Goal: Task Accomplishment & Management: Manage account settings

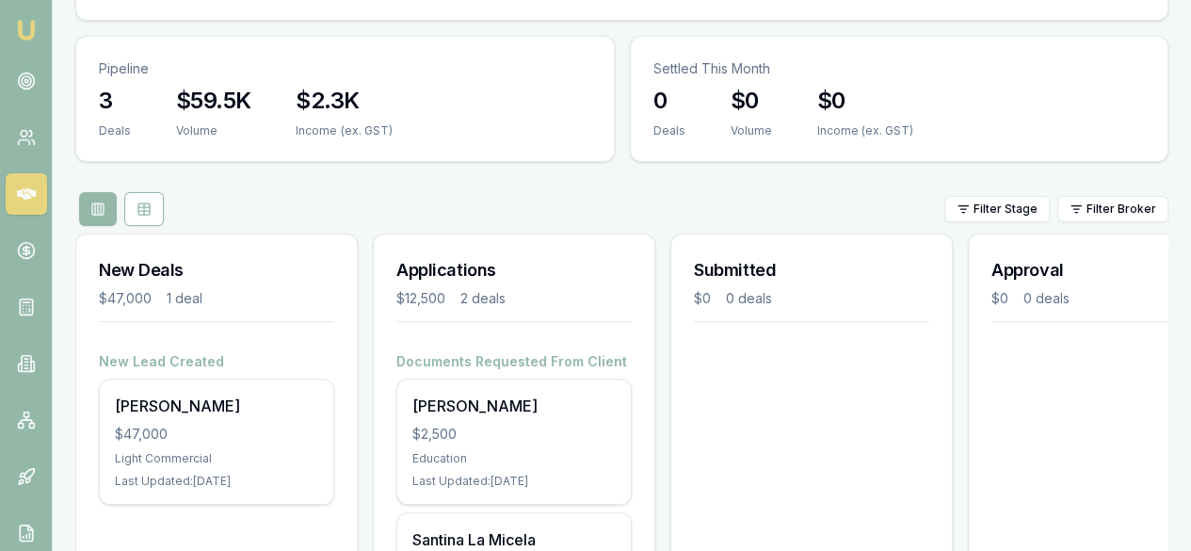
scroll to position [175, 0]
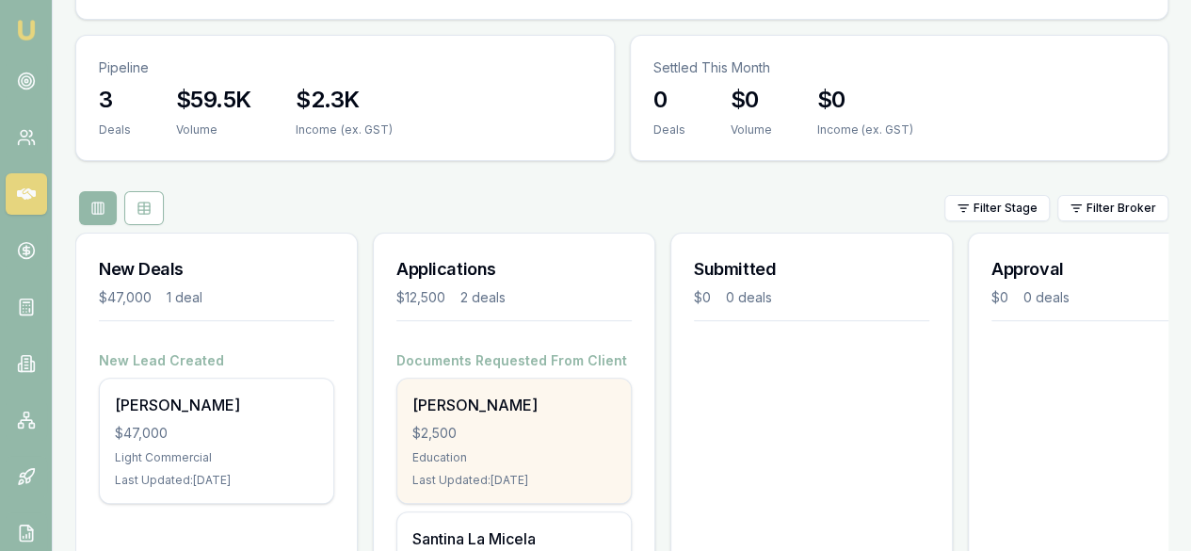
click at [537, 450] on div "Education" at bounding box center [513, 457] width 203 height 15
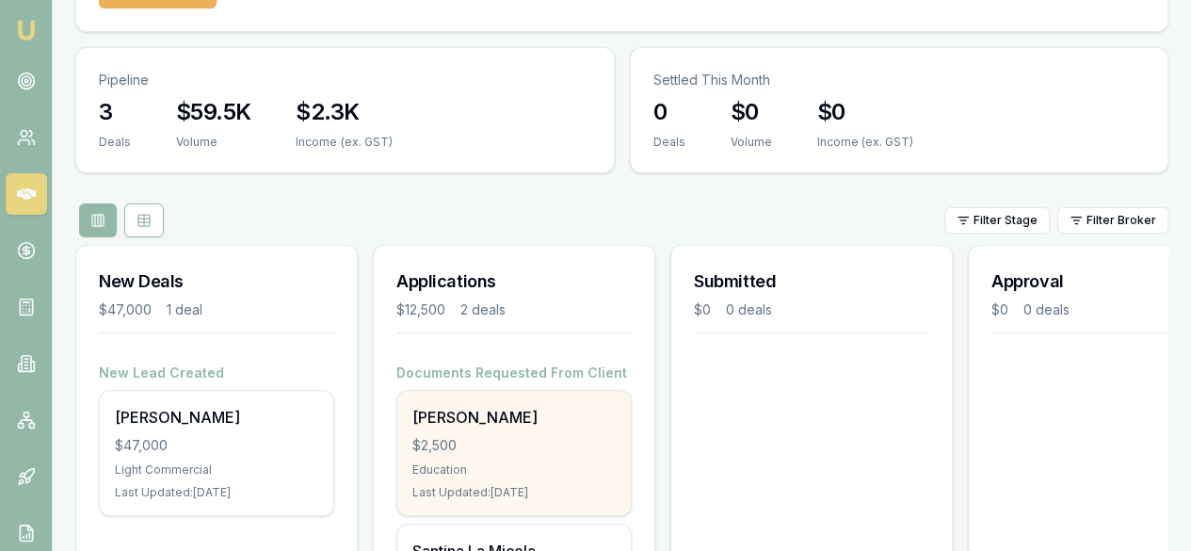
scroll to position [168, 0]
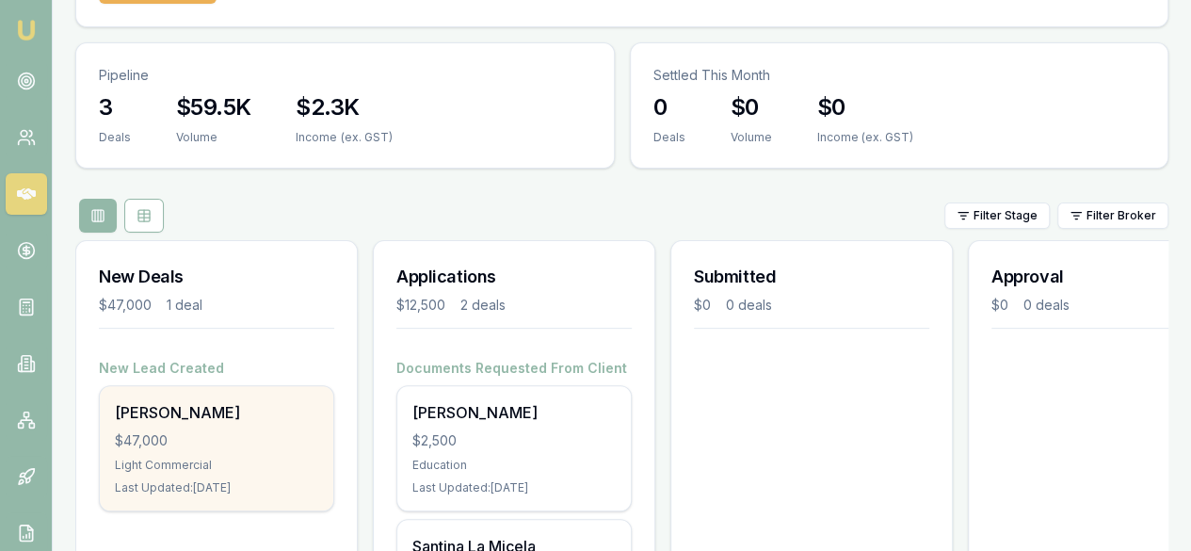
click at [184, 401] on div "Ashutosh Patel" at bounding box center [216, 412] width 203 height 23
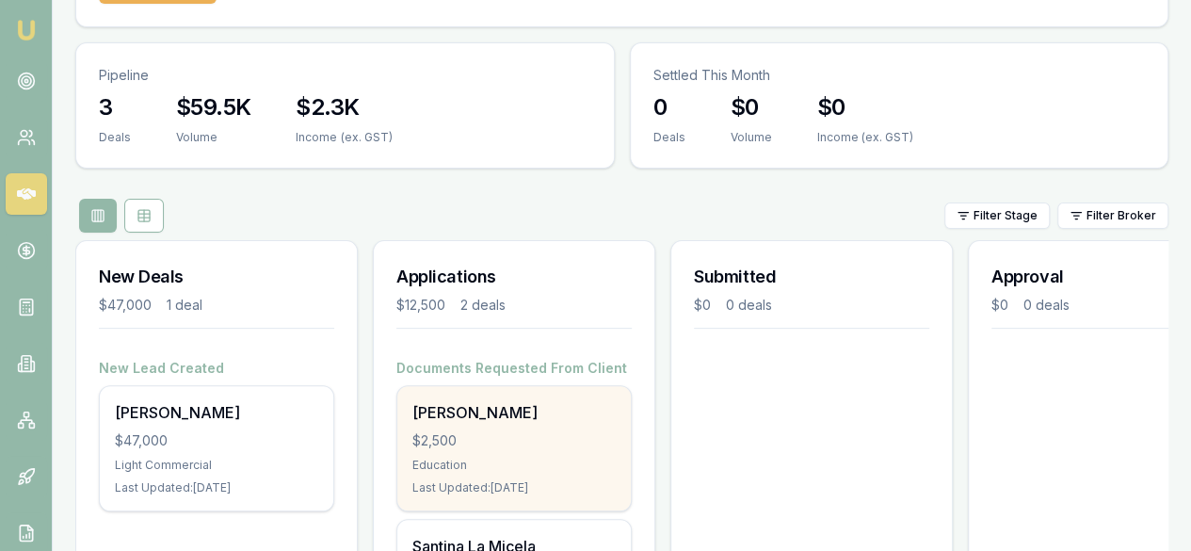
click at [523, 401] on div "[PERSON_NAME]" at bounding box center [513, 412] width 203 height 23
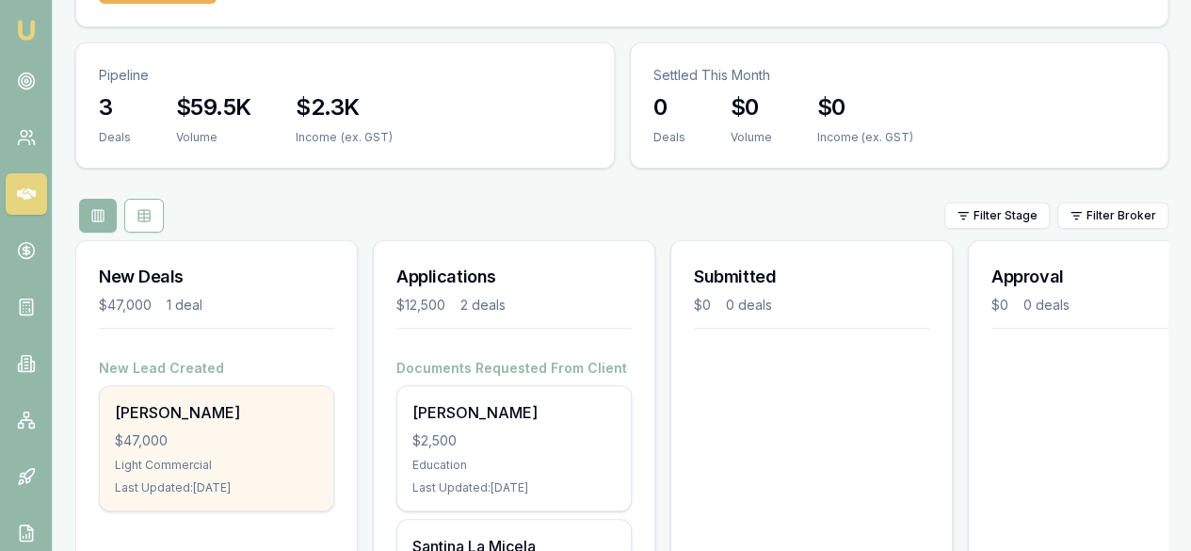
click at [194, 401] on div "Ashutosh Patel" at bounding box center [216, 412] width 203 height 23
click at [250, 401] on div "Ashutosh Patel" at bounding box center [216, 412] width 203 height 23
click at [213, 401] on div "[PERSON_NAME]" at bounding box center [216, 412] width 203 height 23
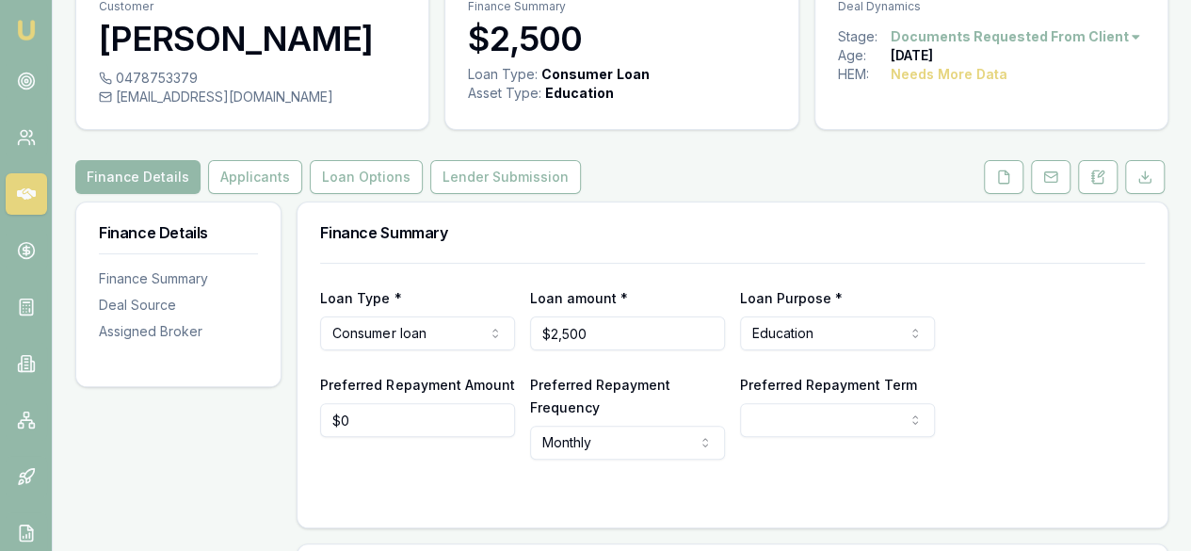
scroll to position [88, 0]
click at [280, 195] on button "Applicants" at bounding box center [255, 178] width 94 height 34
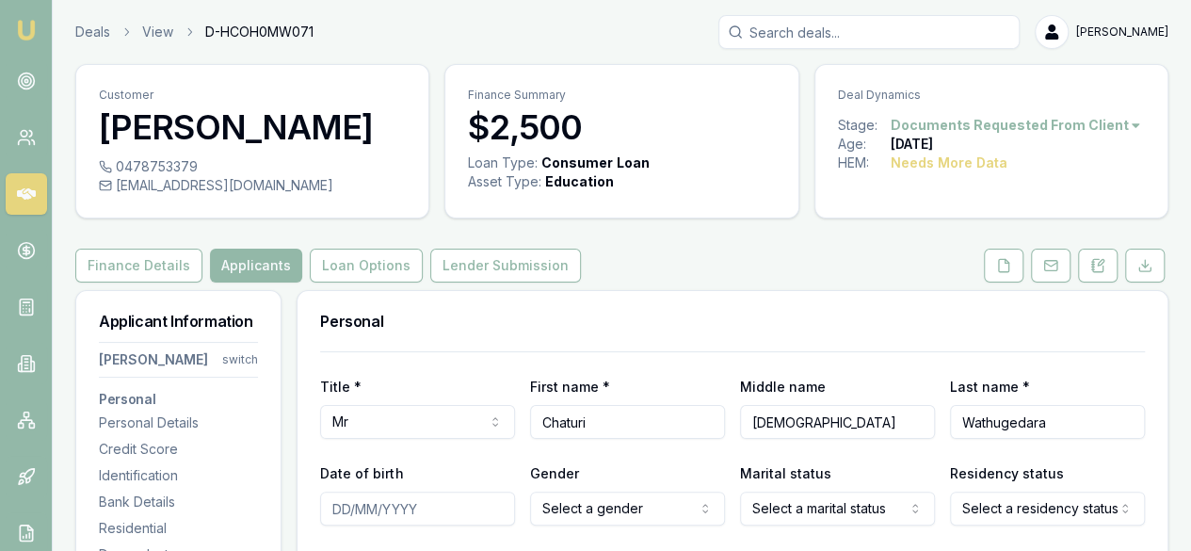
scroll to position [2, 0]
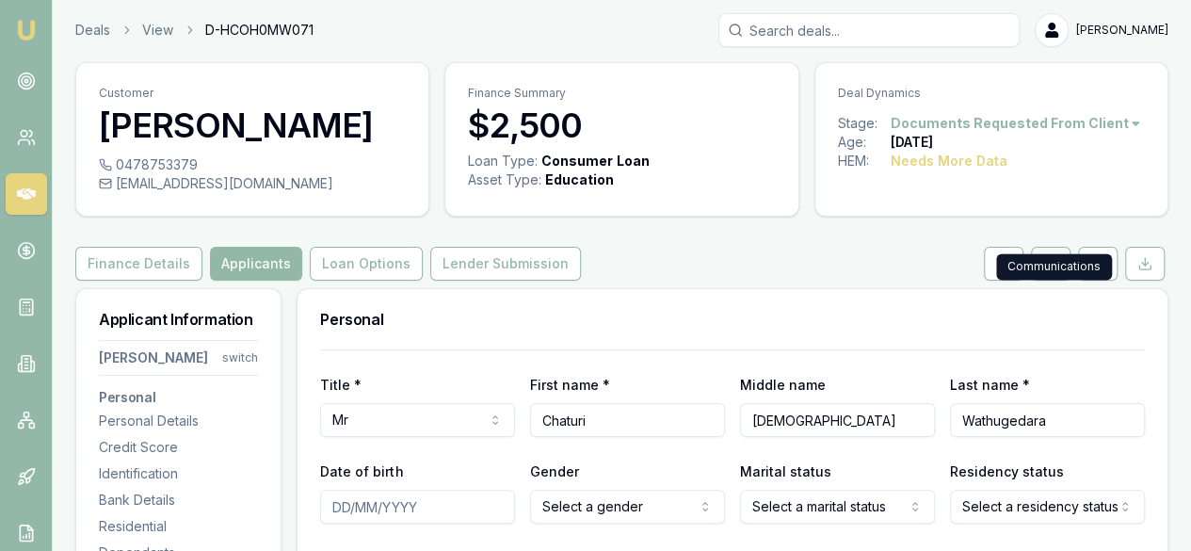
click at [1049, 281] on button at bounding box center [1051, 264] width 40 height 34
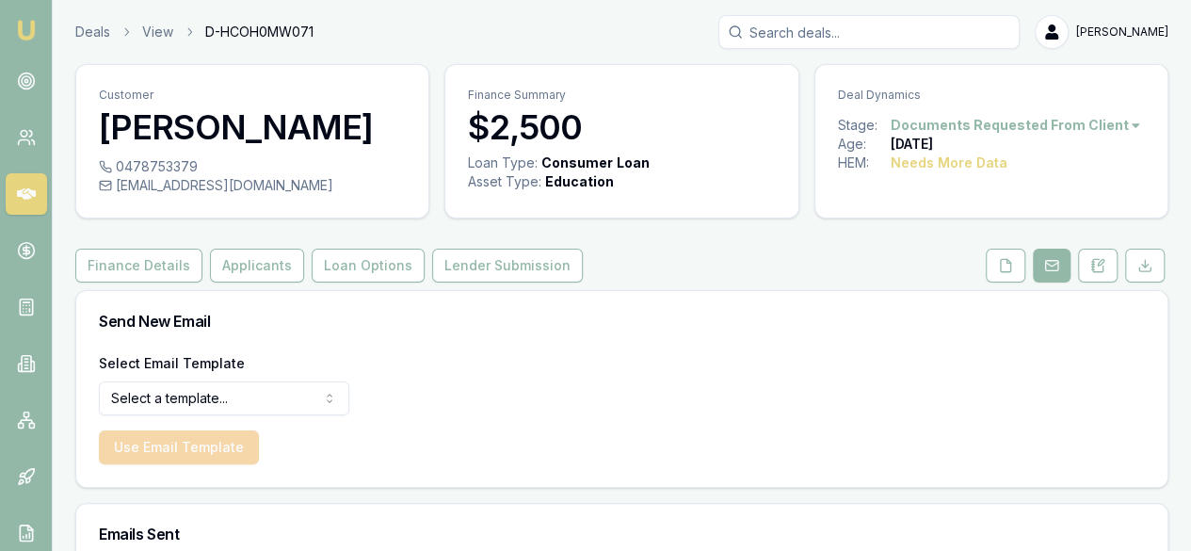
scroll to position [219, 0]
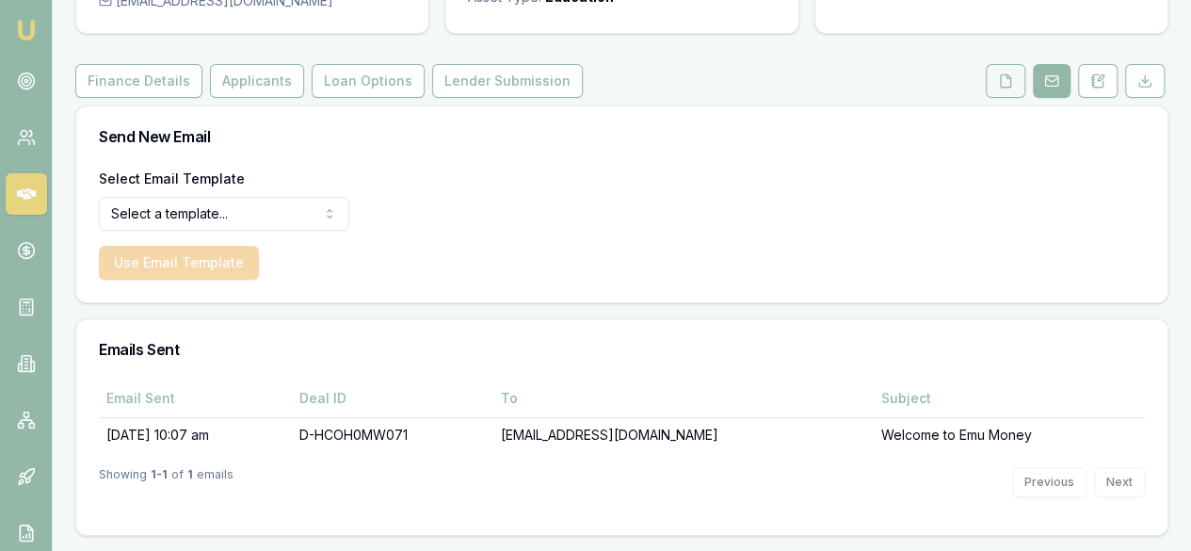
click at [1011, 91] on button at bounding box center [1006, 81] width 40 height 34
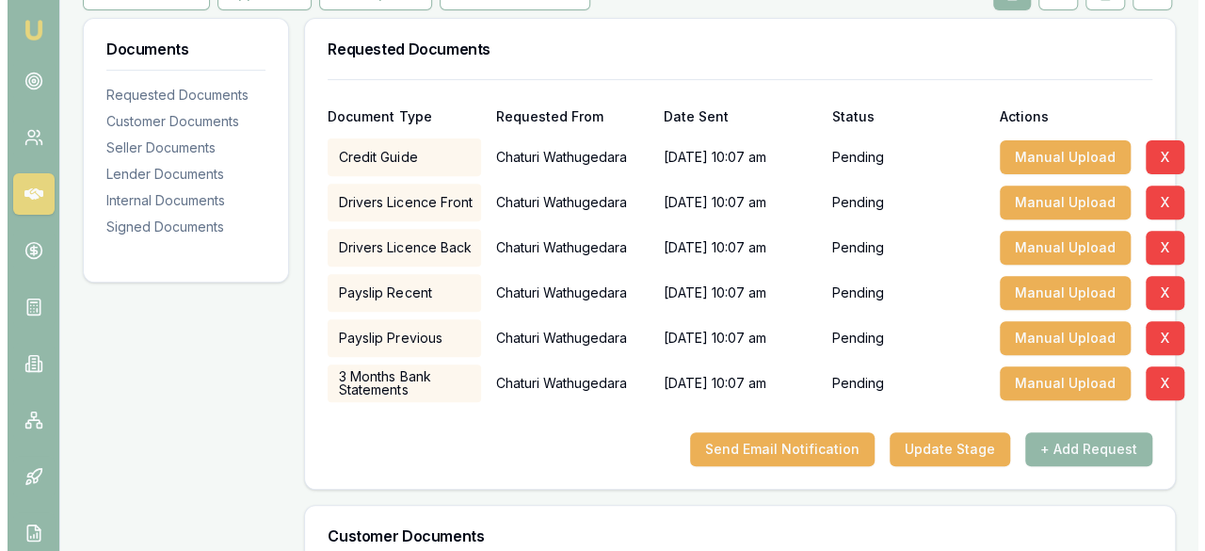
scroll to position [273, 0]
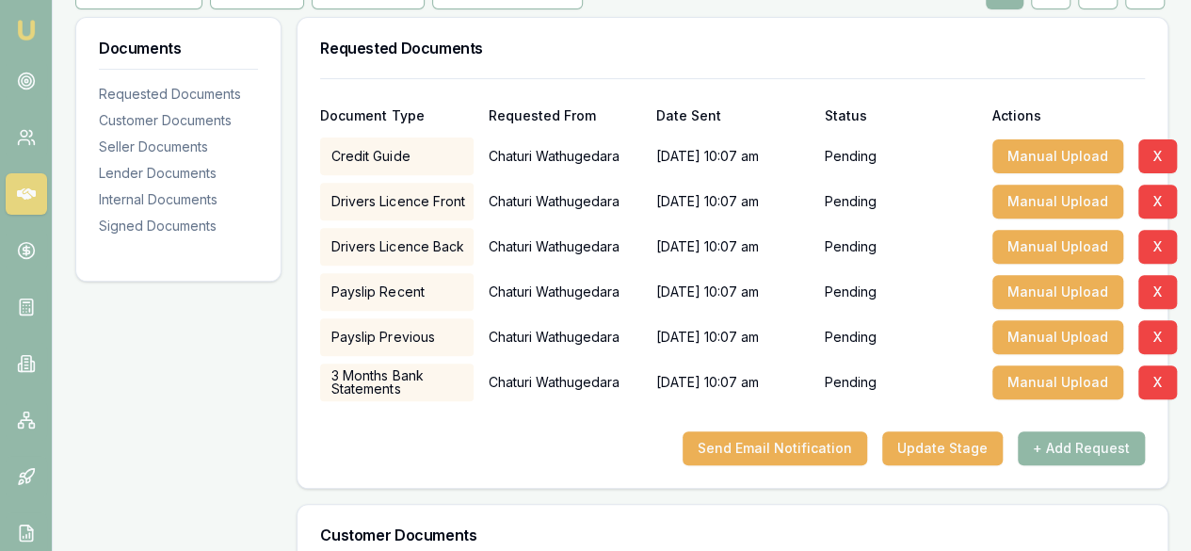
click at [1083, 465] on button "+ Add Request" at bounding box center [1081, 448] width 127 height 34
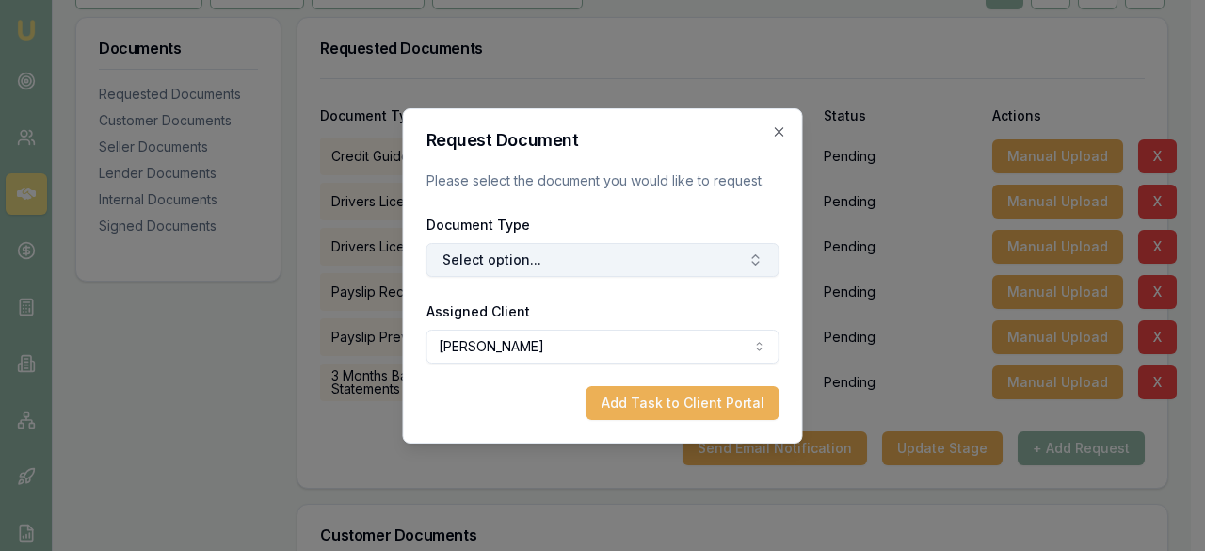
click at [710, 257] on button "Select option..." at bounding box center [603, 260] width 353 height 34
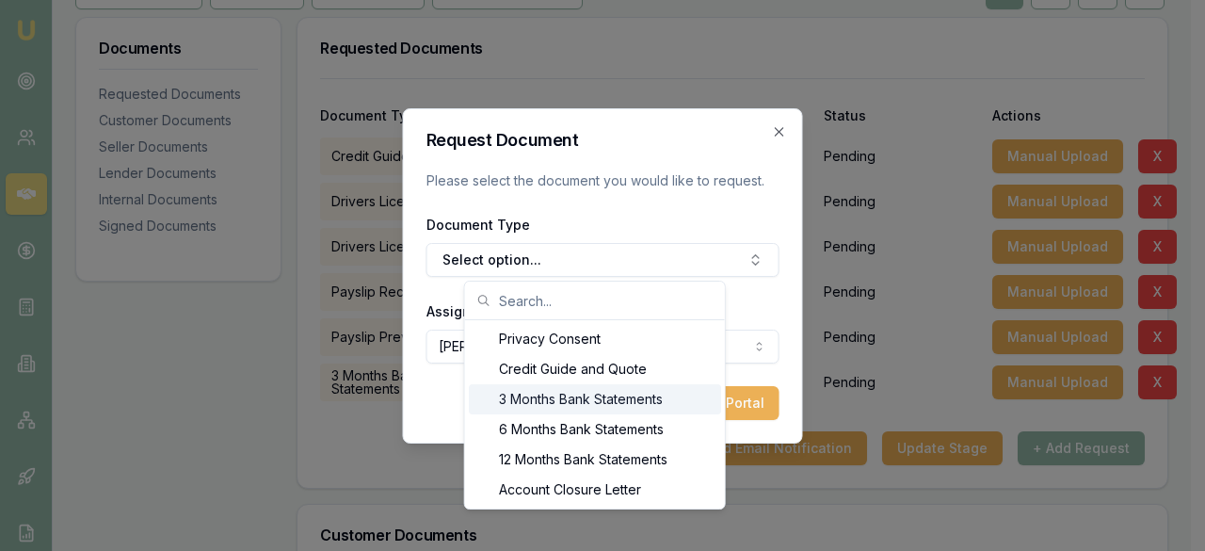
click at [658, 402] on div "3 Months Bank Statements" at bounding box center [595, 399] width 252 height 30
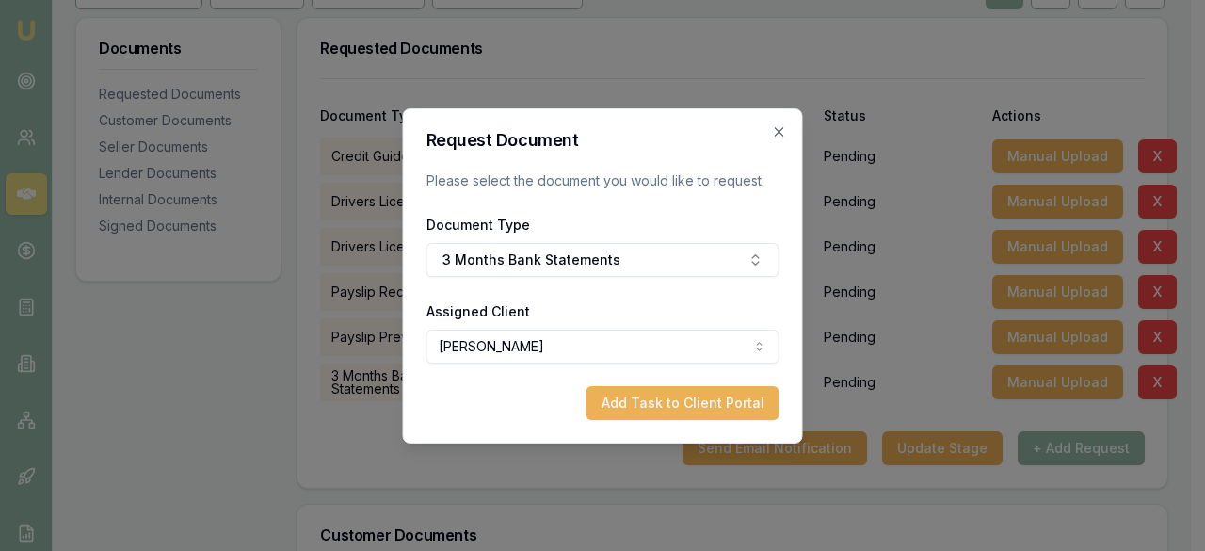
click at [658, 402] on button "Add Task to Client Portal" at bounding box center [683, 403] width 193 height 34
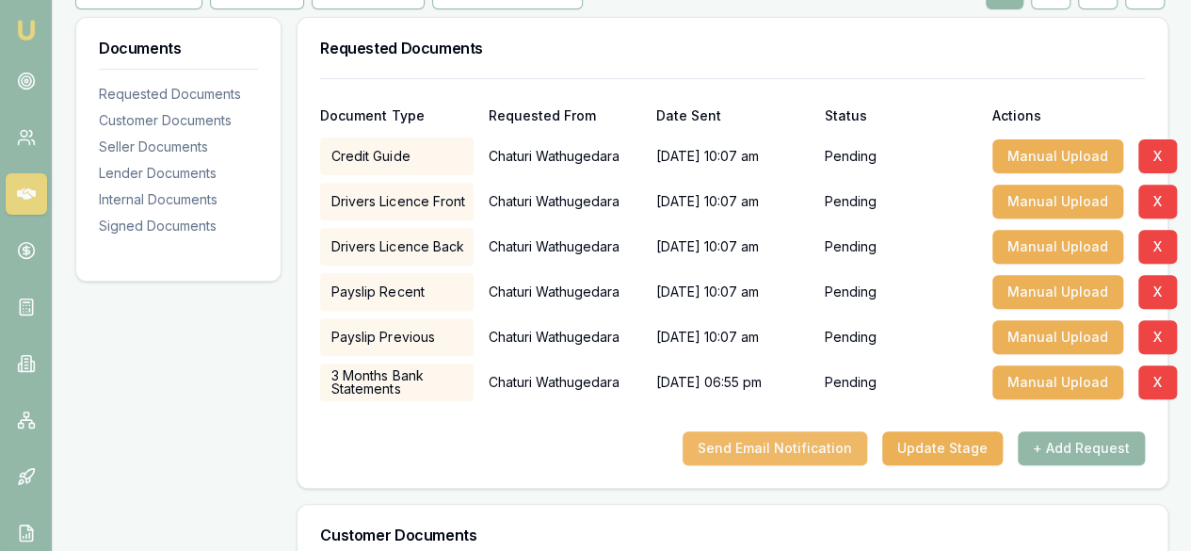
click at [775, 465] on button "Send Email Notification" at bounding box center [775, 448] width 185 height 34
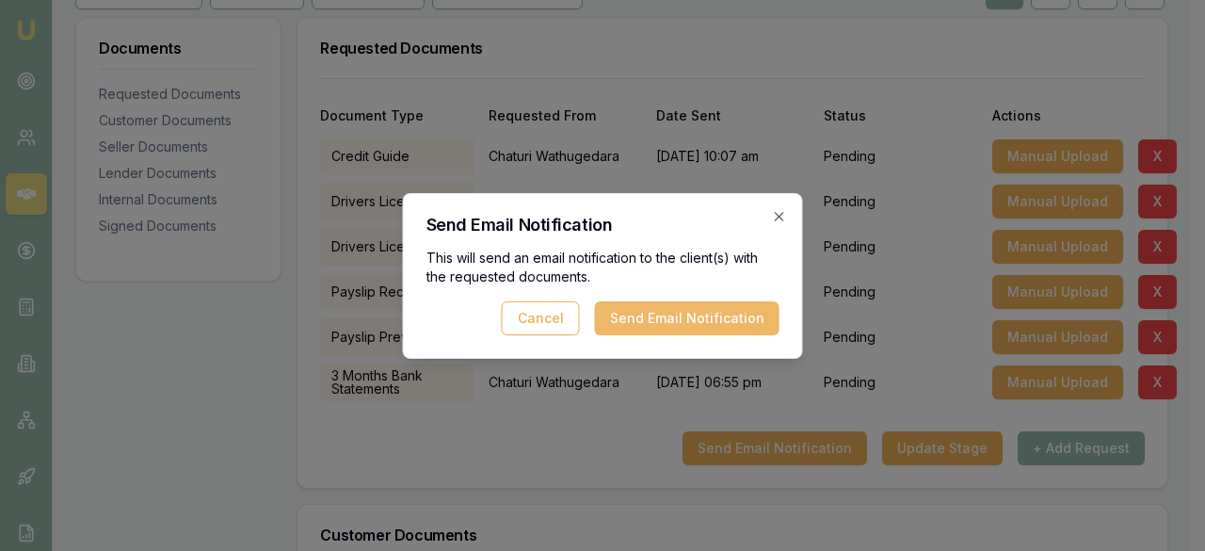
click at [706, 308] on button "Send Email Notification" at bounding box center [687, 318] width 185 height 34
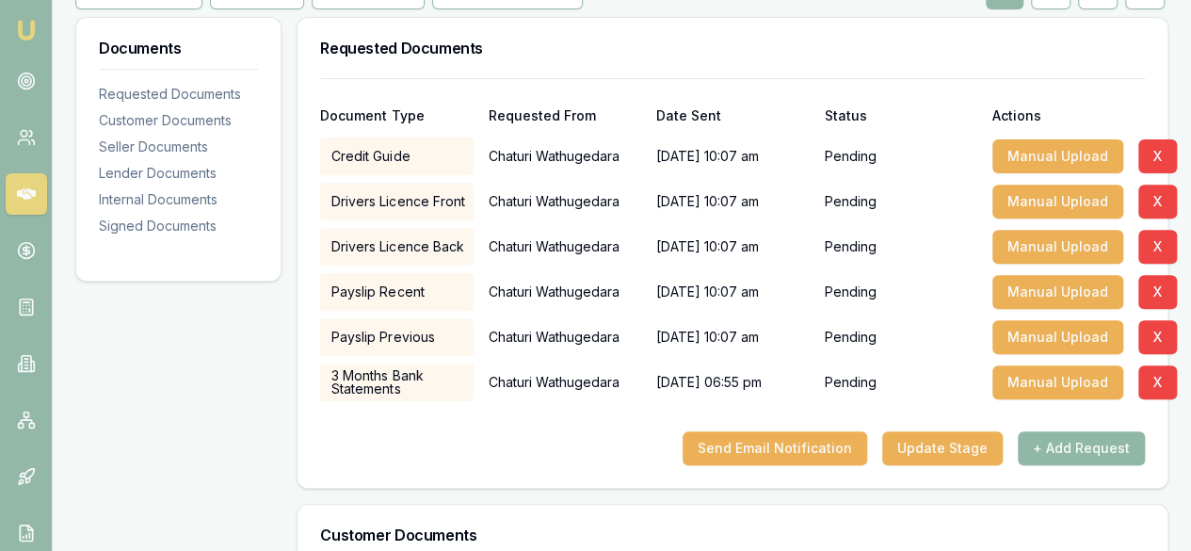
click at [1064, 465] on button "+ Add Request" at bounding box center [1081, 448] width 127 height 34
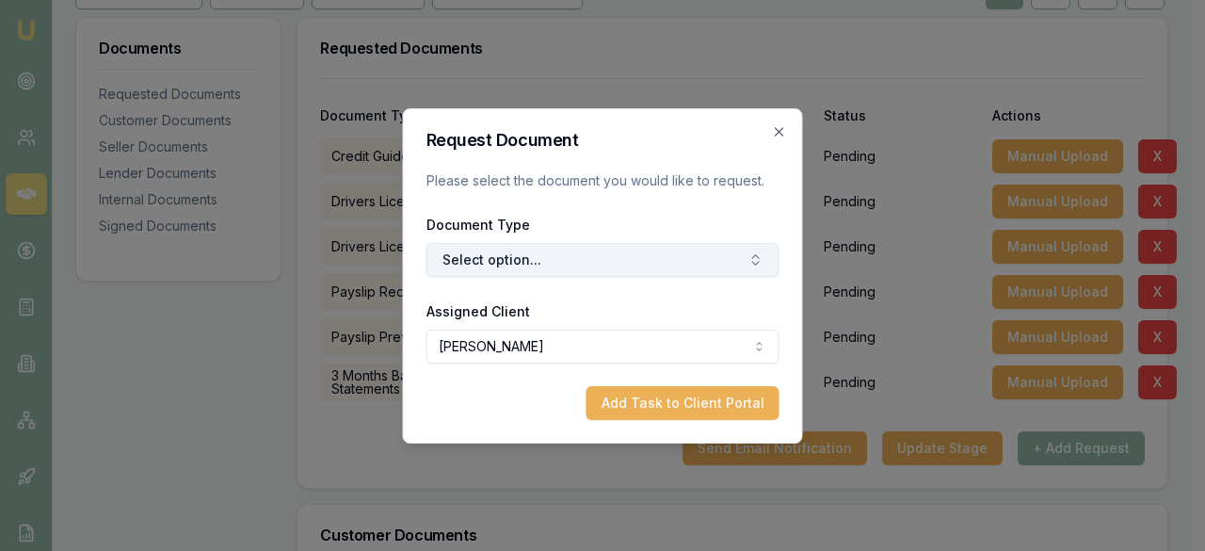
click at [690, 259] on button "Select option..." at bounding box center [603, 260] width 353 height 34
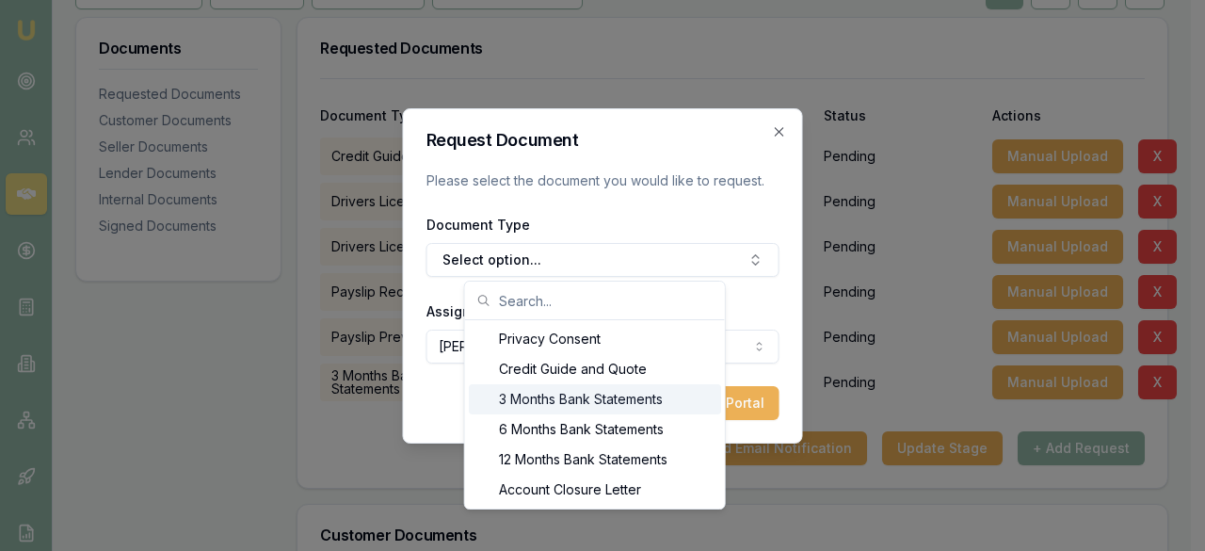
drag, startPoint x: 690, startPoint y: 259, endPoint x: 695, endPoint y: 442, distance: 182.7
click at [695, 278] on body "Emu Broker Deals View D-HCOH0MW071 Laura La Micela Toggle Menu Customer Chaturi…" at bounding box center [595, 2] width 1191 height 551
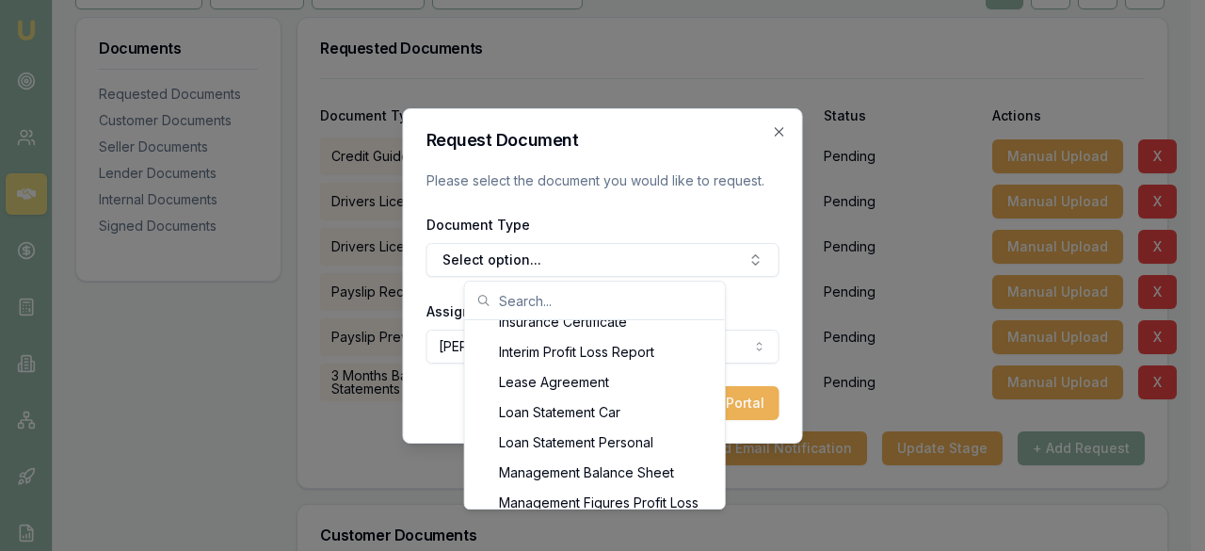
scroll to position [1205, 0]
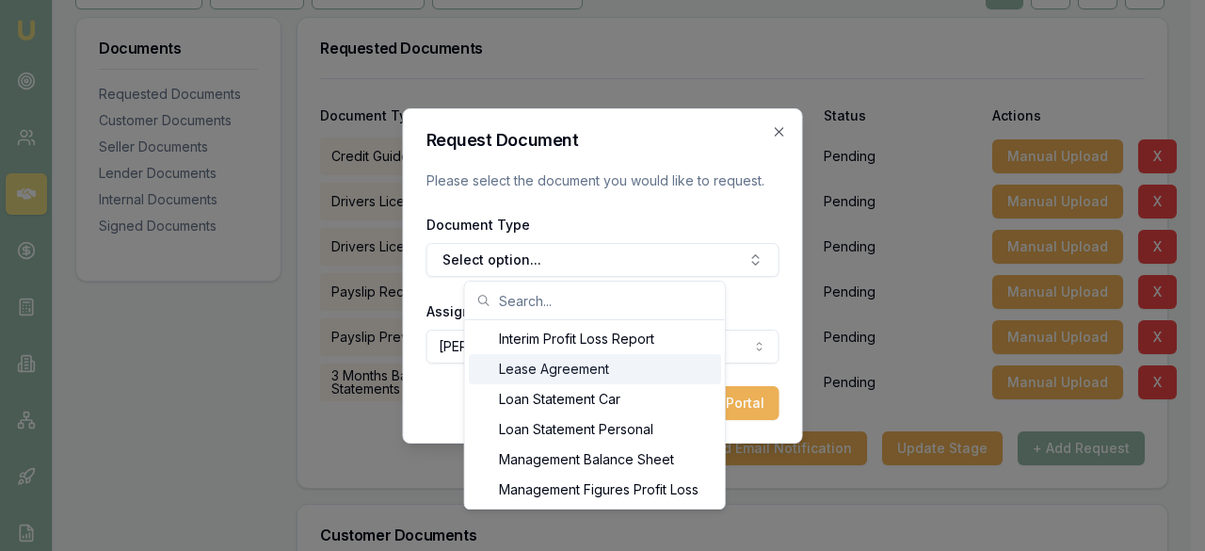
click at [577, 302] on input "text" at bounding box center [606, 301] width 215 height 38
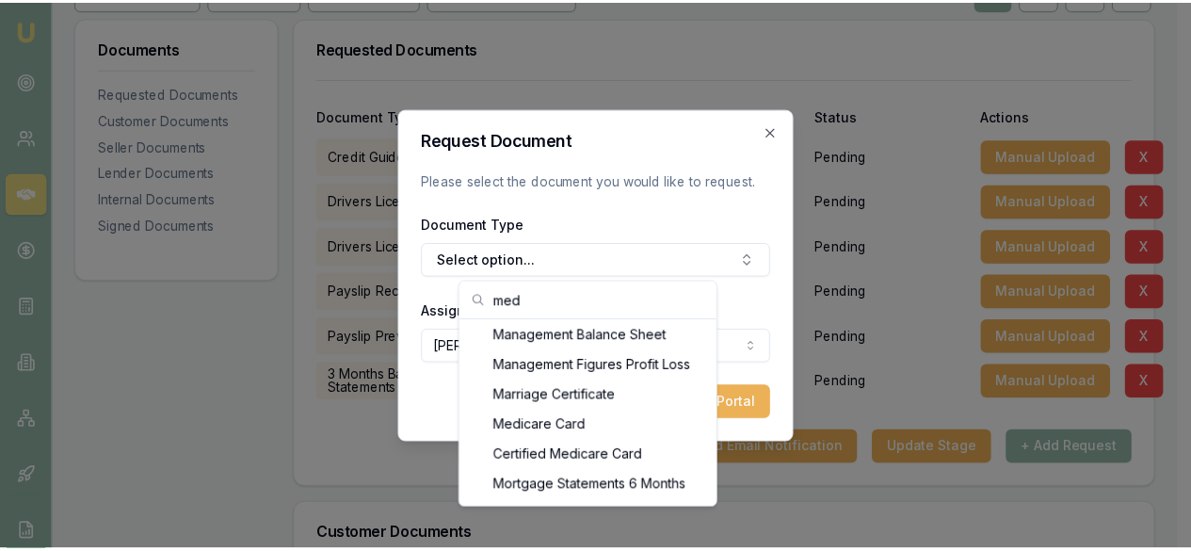
scroll to position [0, 0]
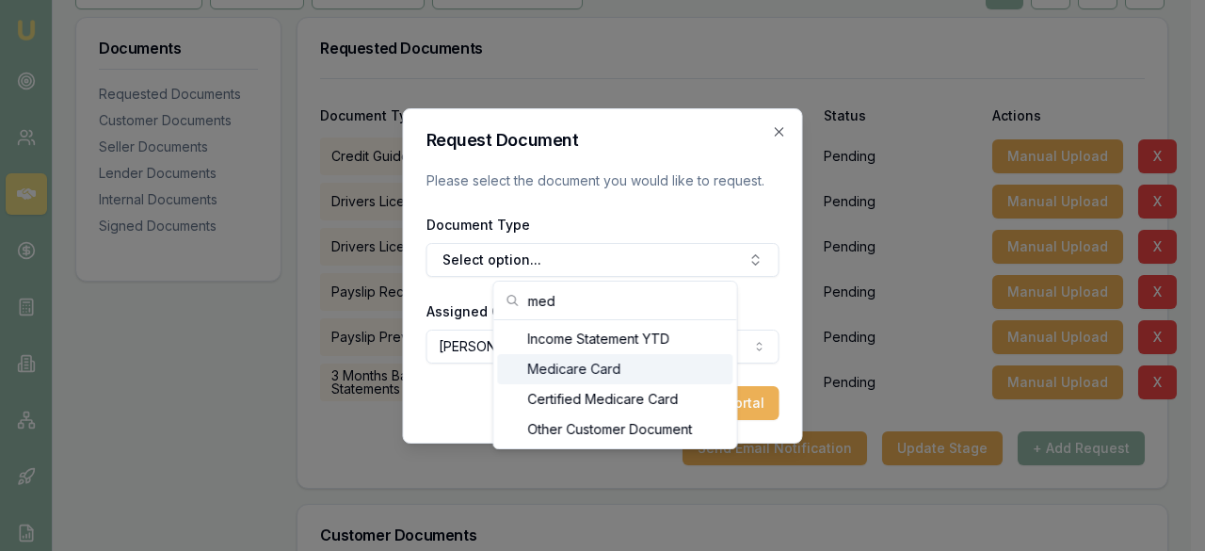
type input "med"
click at [597, 365] on div "Medicare Card" at bounding box center [614, 369] width 235 height 30
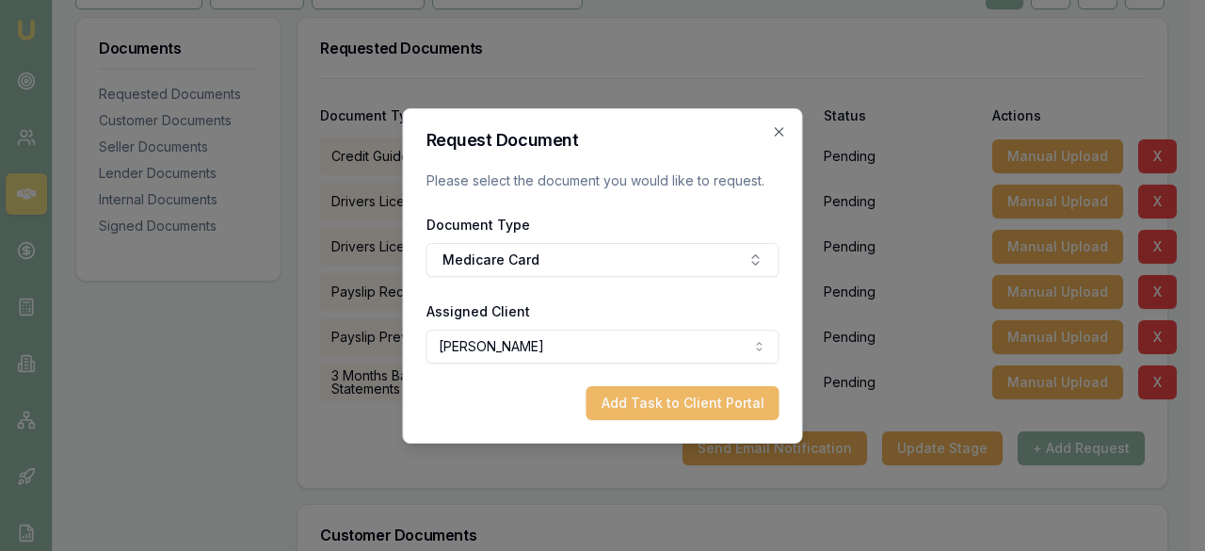
click at [674, 403] on button "Add Task to Client Portal" at bounding box center [683, 403] width 193 height 34
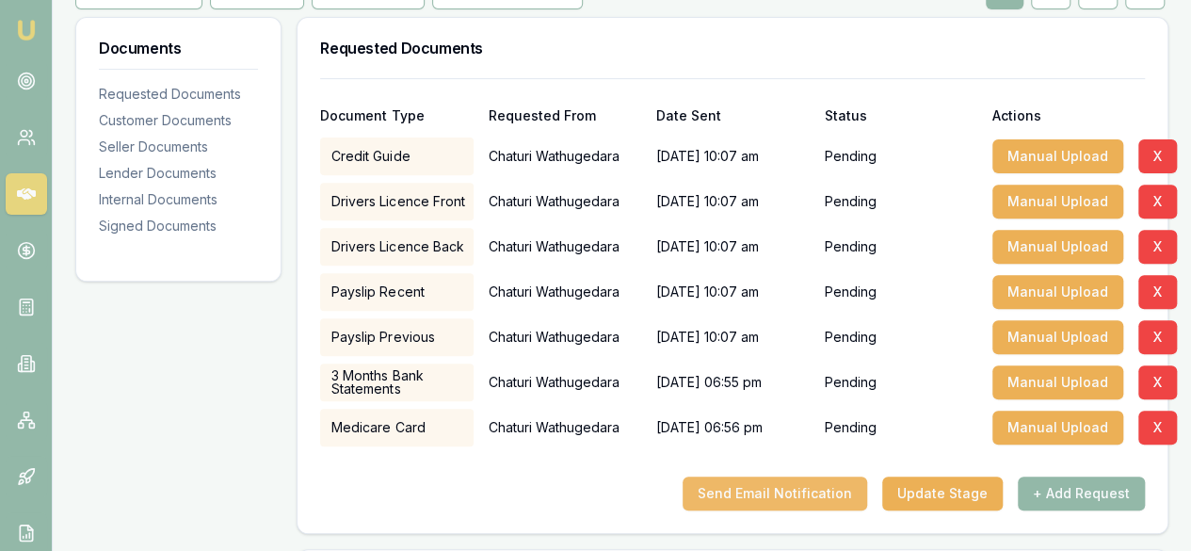
click at [760, 510] on button "Send Email Notification" at bounding box center [775, 493] width 185 height 34
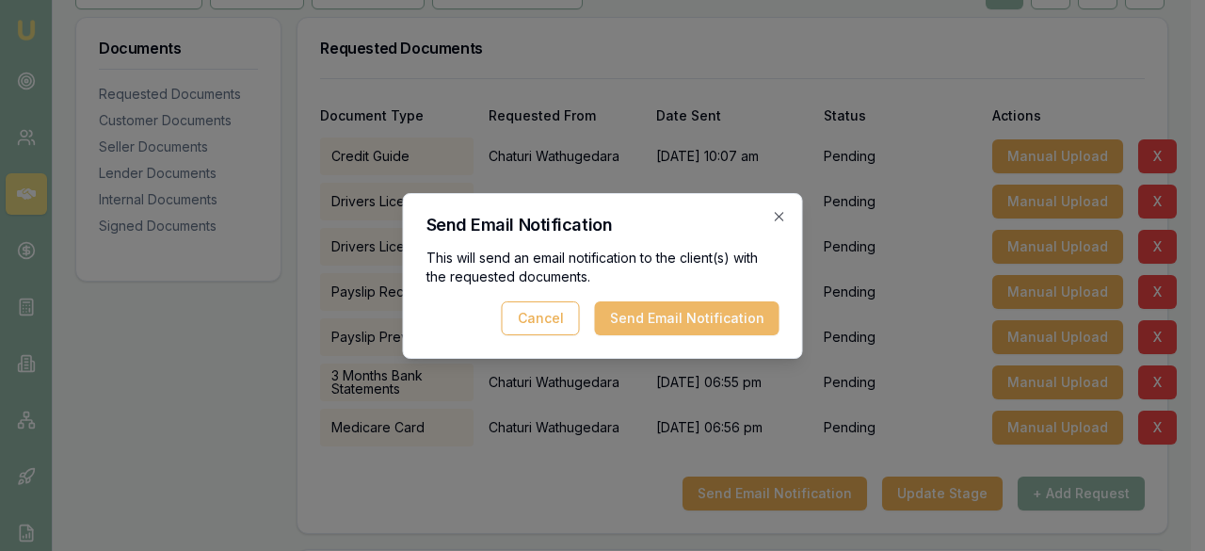
click at [711, 314] on button "Send Email Notification" at bounding box center [687, 318] width 185 height 34
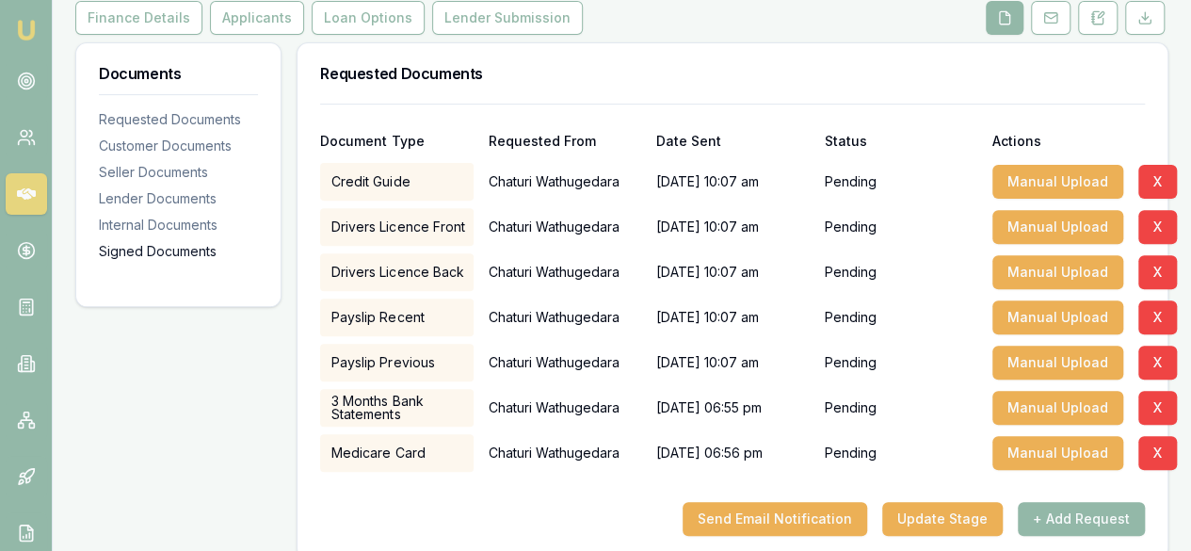
scroll to position [253, 0]
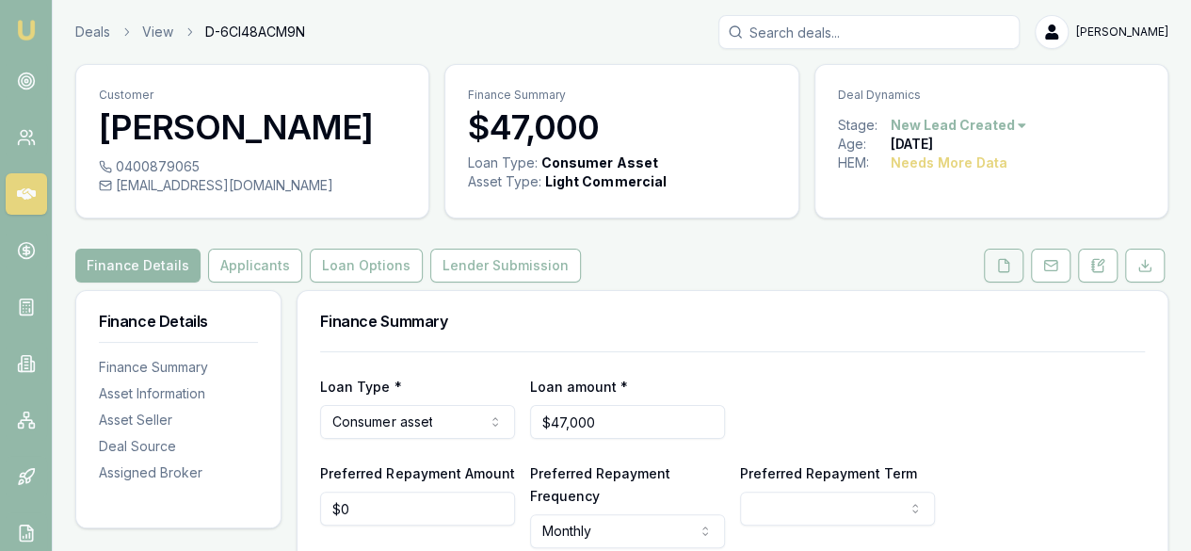
click at [1009, 266] on icon at bounding box center [1003, 265] width 15 height 15
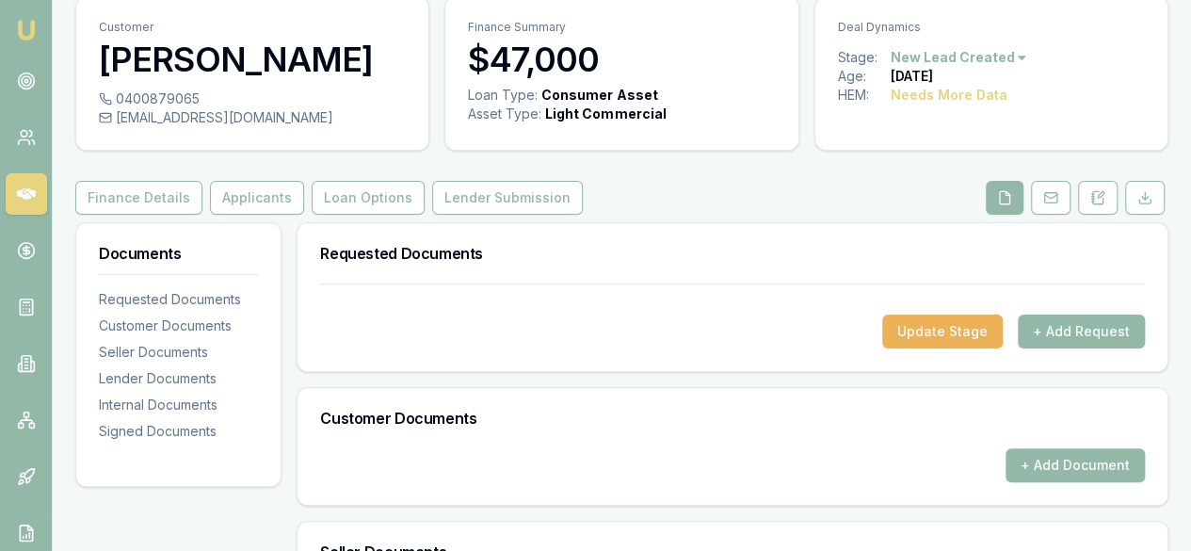
scroll to position [67, 0]
click at [1003, 206] on button at bounding box center [1005, 199] width 38 height 34
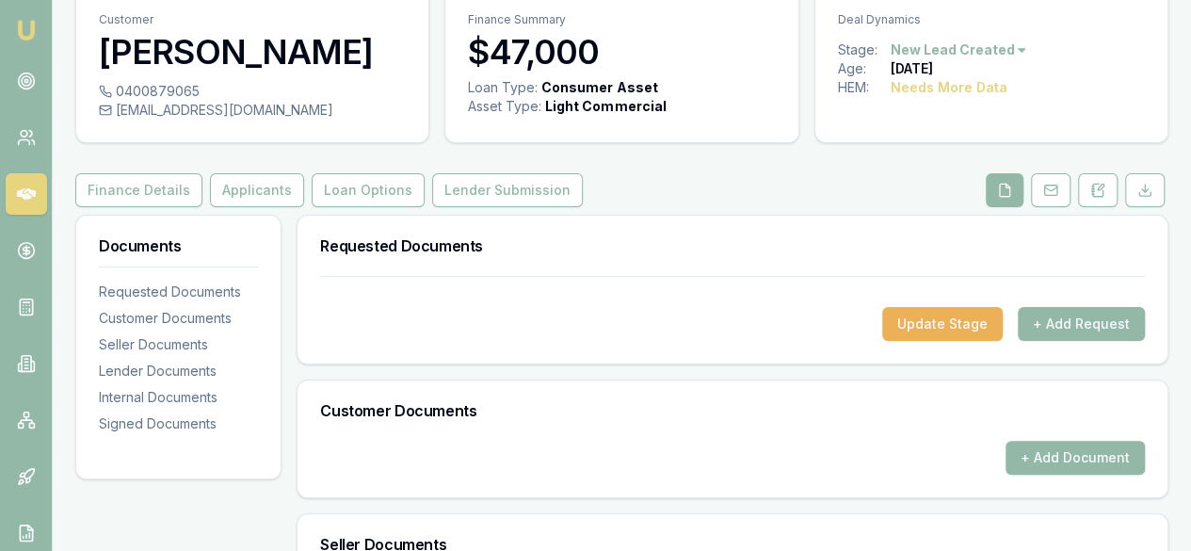
scroll to position [73, 0]
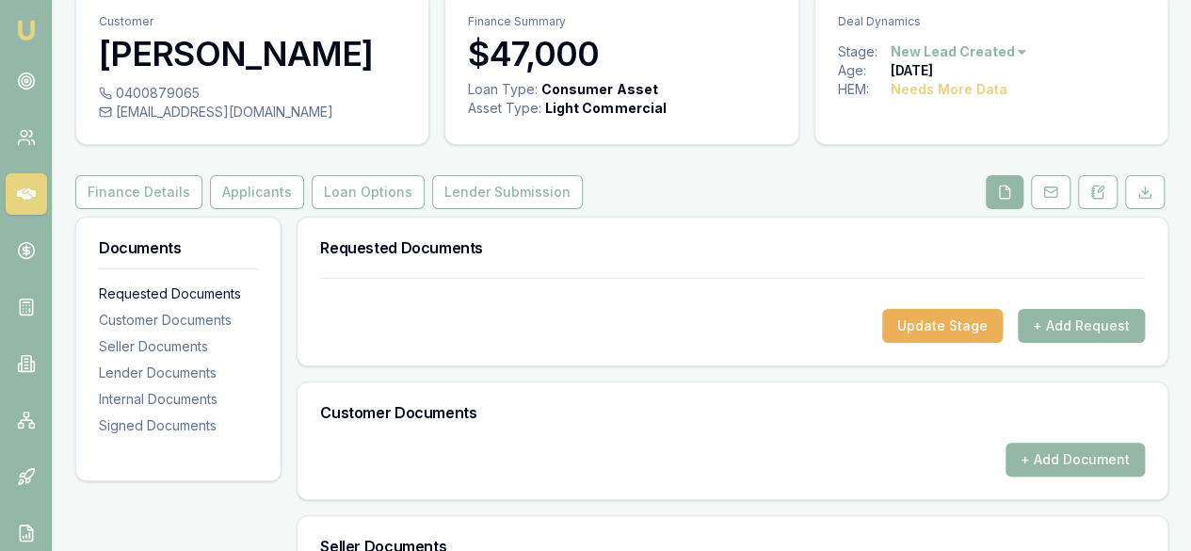
click at [198, 300] on div "Requested Documents" at bounding box center [178, 293] width 159 height 19
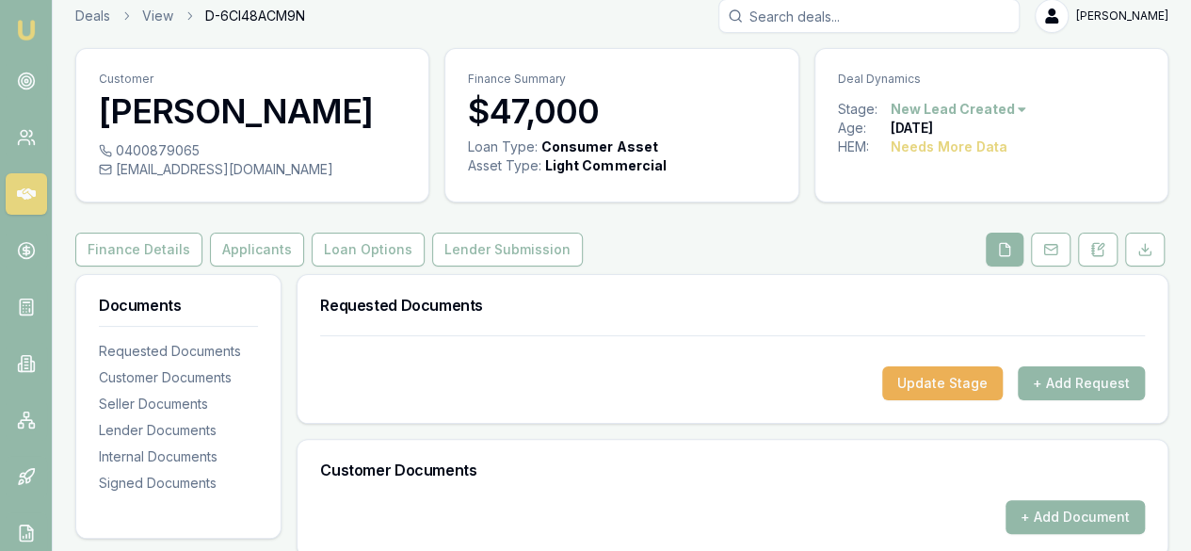
scroll to position [0, 0]
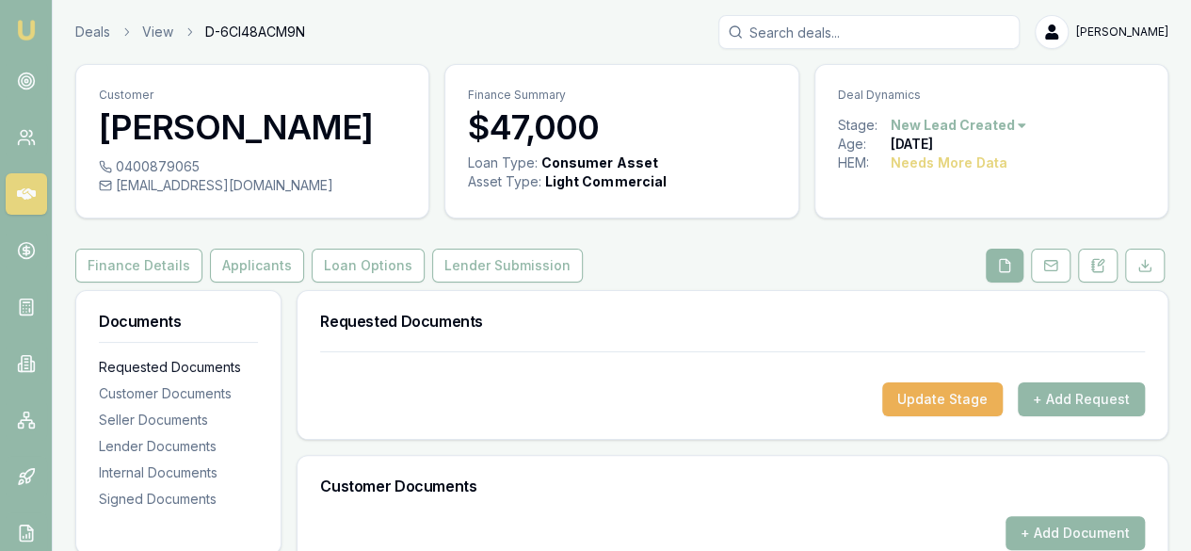
click at [237, 366] on div "Requested Documents" at bounding box center [178, 367] width 159 height 19
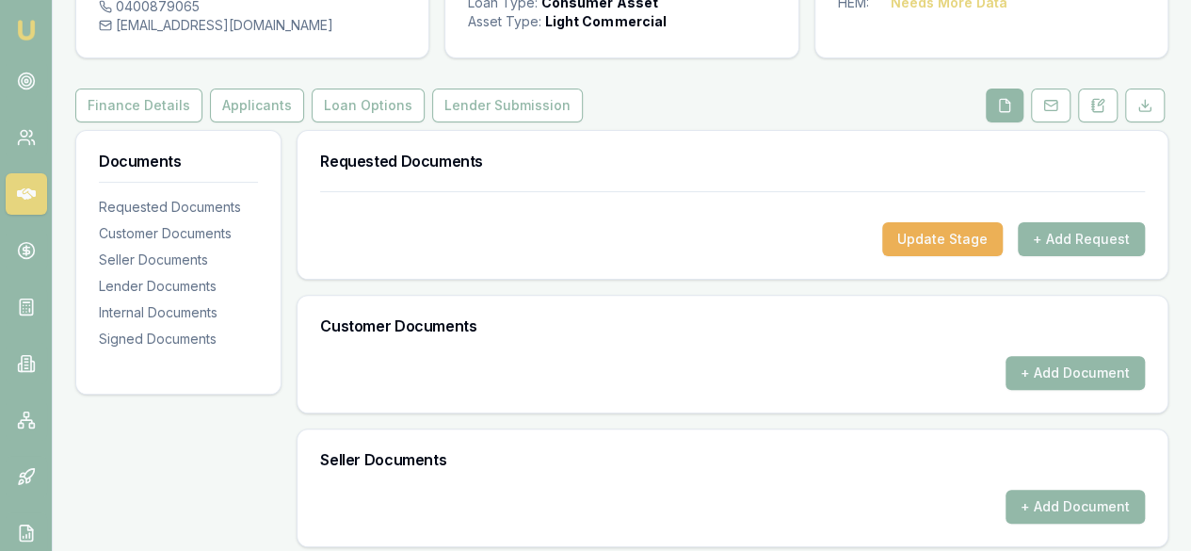
scroll to position [124, 0]
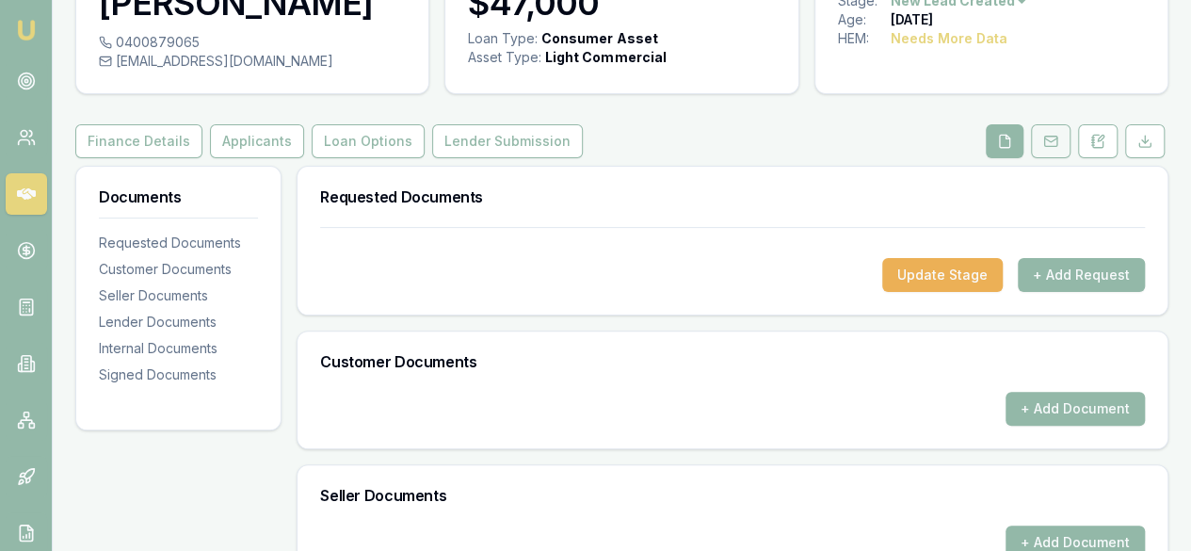
click at [1055, 146] on icon at bounding box center [1050, 141] width 15 height 15
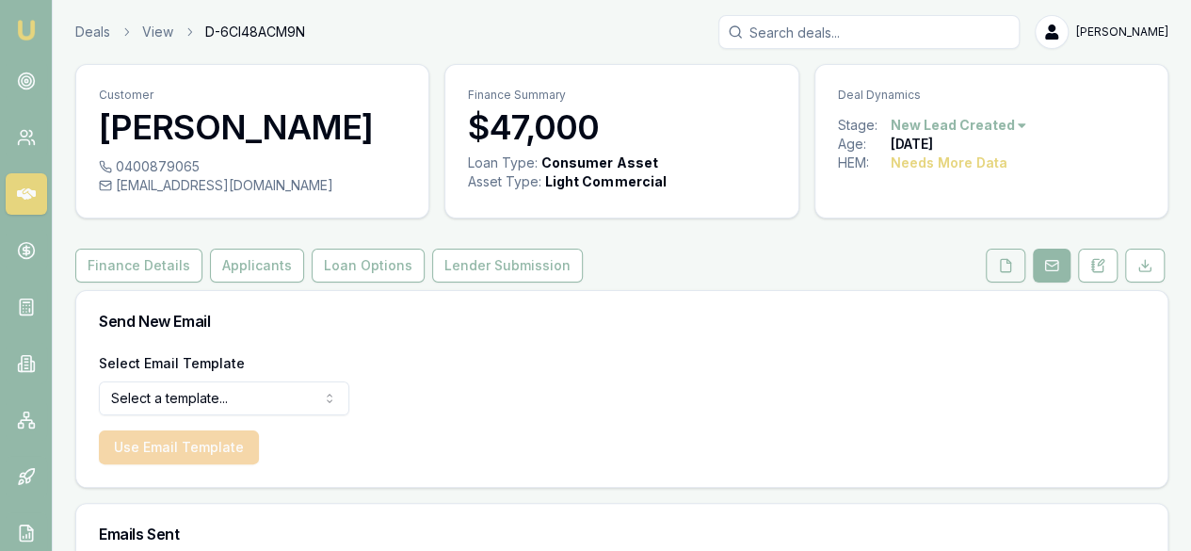
click at [1005, 273] on button at bounding box center [1006, 266] width 40 height 34
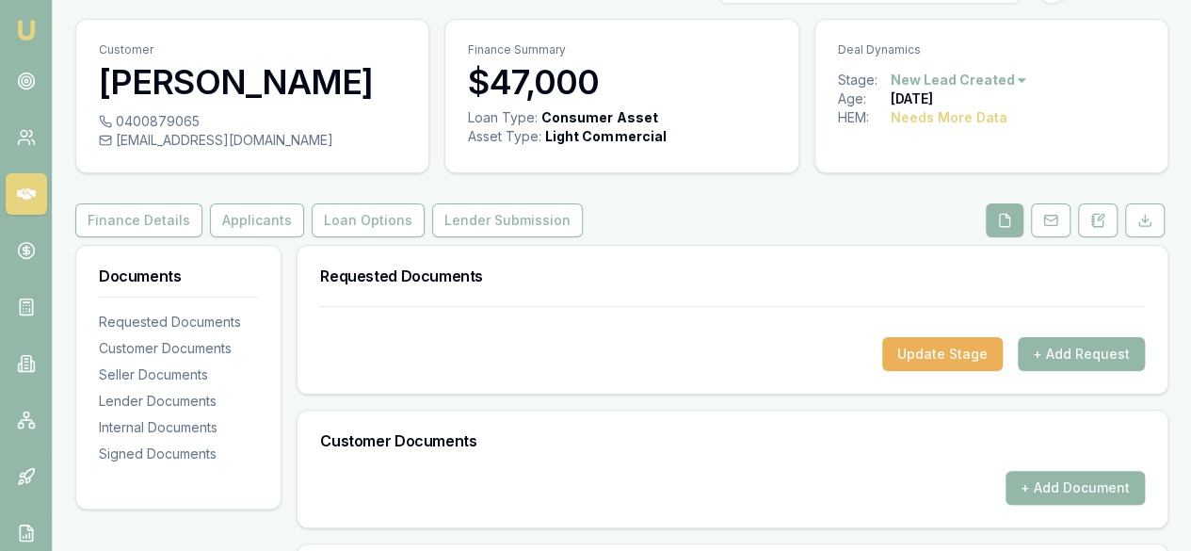
scroll to position [51, 0]
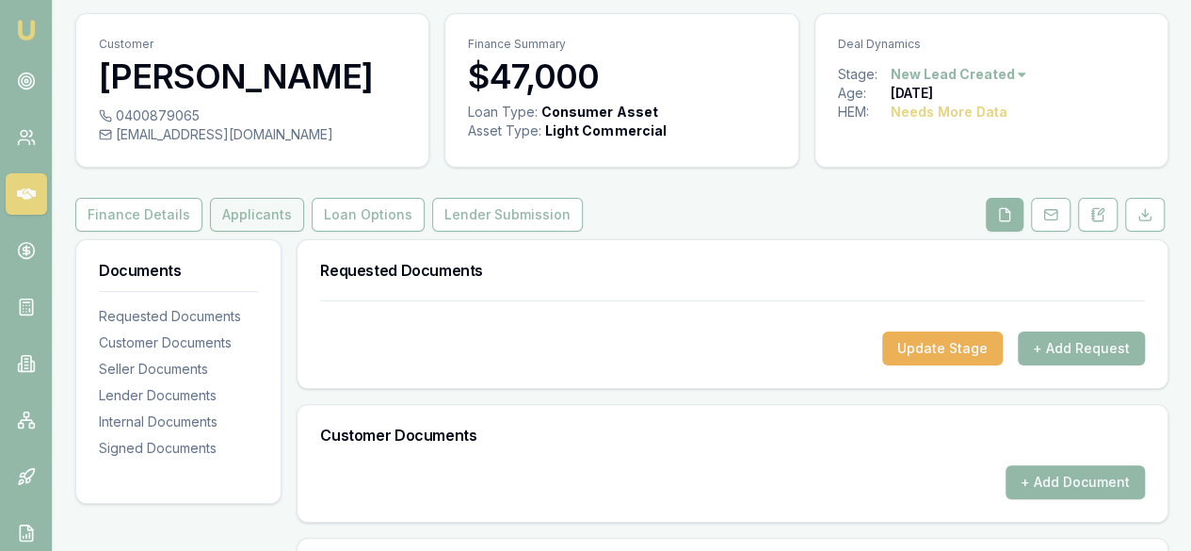
click at [263, 214] on button "Applicants" at bounding box center [257, 215] width 94 height 34
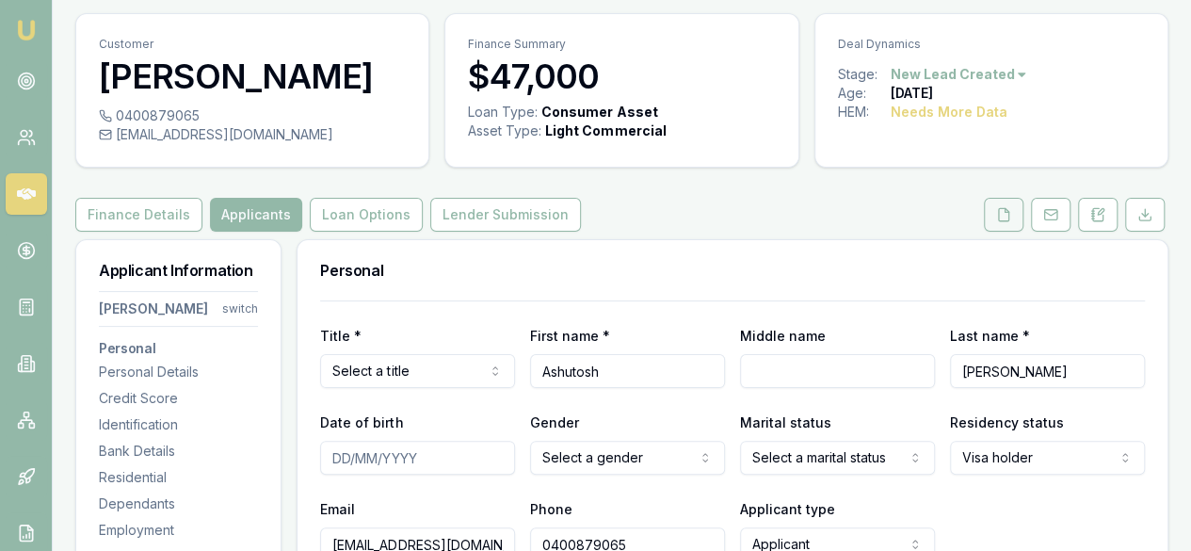
click at [1009, 223] on button at bounding box center [1004, 215] width 40 height 34
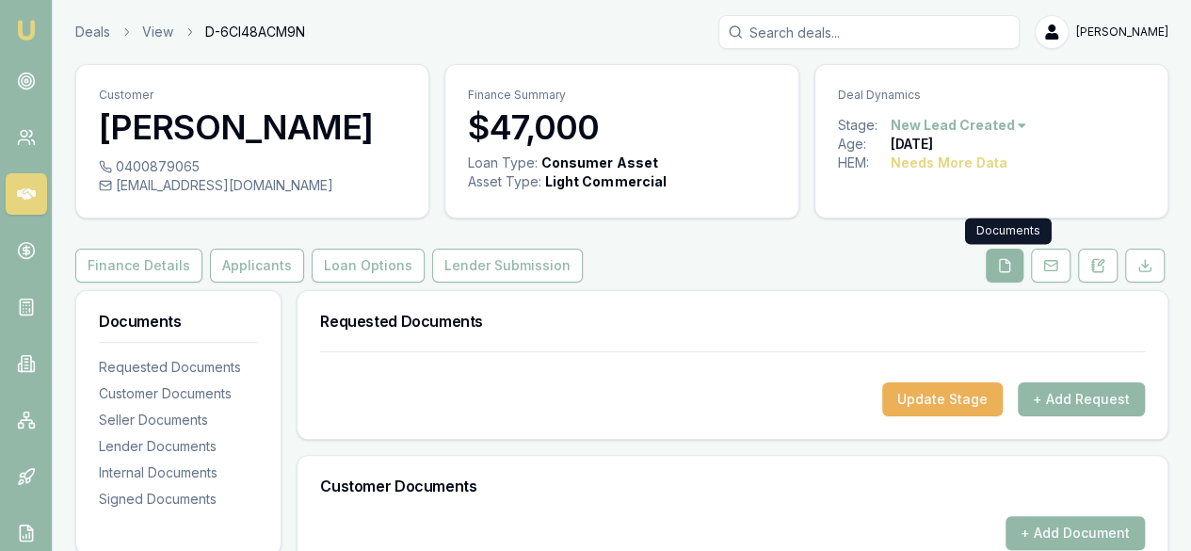
click at [1010, 268] on icon at bounding box center [1005, 265] width 10 height 12
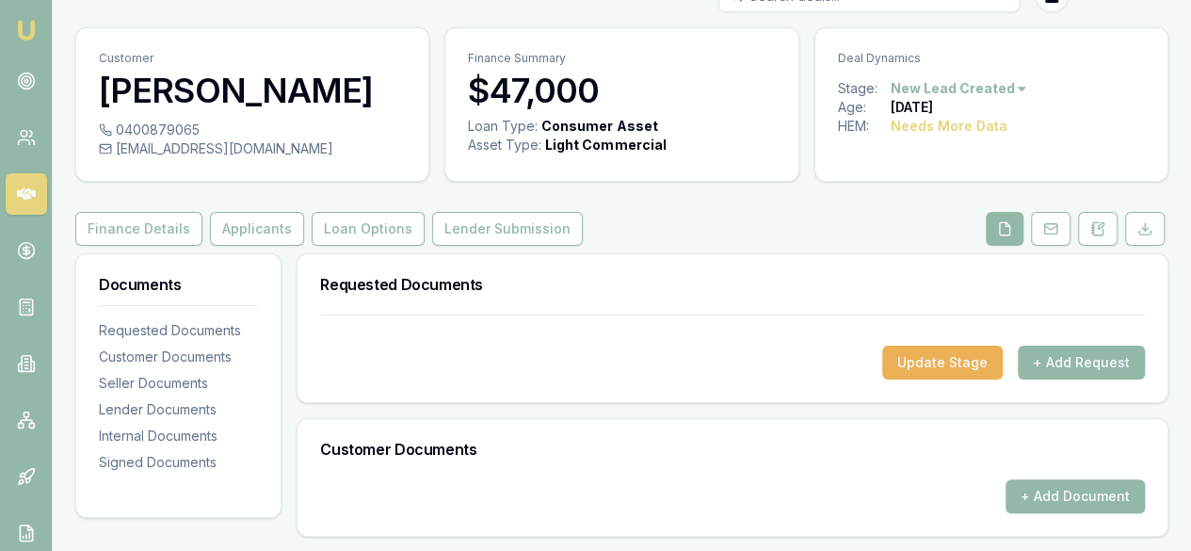
scroll to position [35, 0]
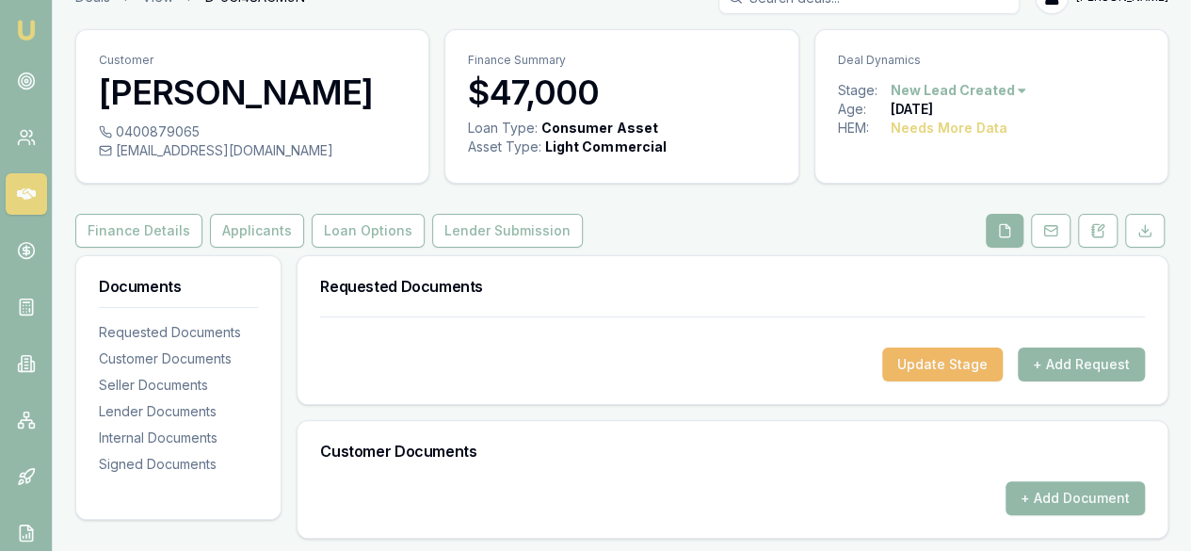
click at [960, 363] on button "Update Stage" at bounding box center [942, 364] width 121 height 34
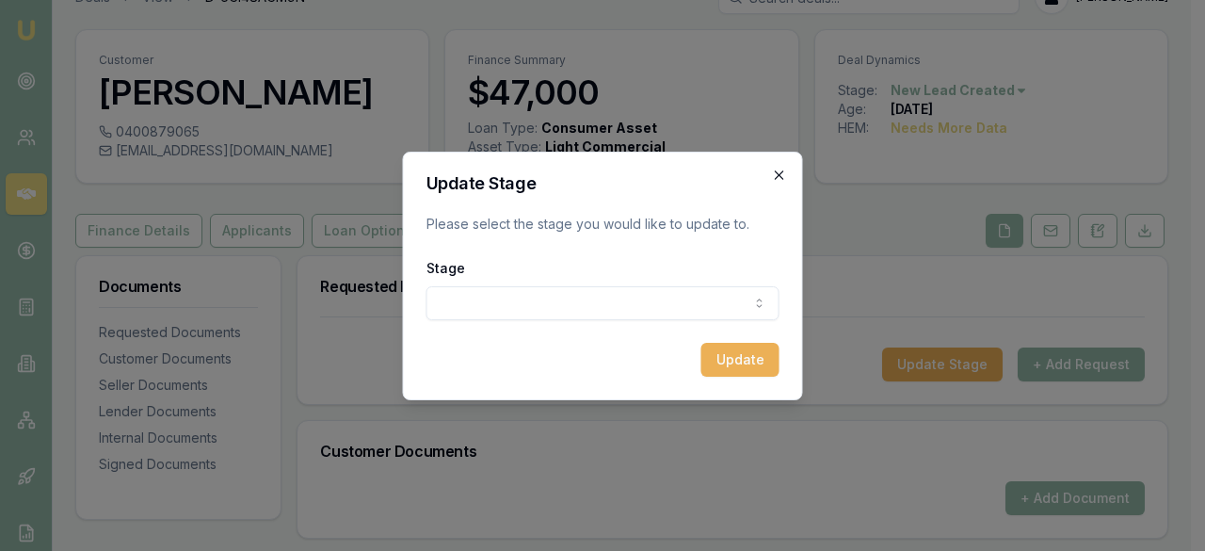
click at [776, 174] on icon "button" at bounding box center [779, 175] width 15 height 15
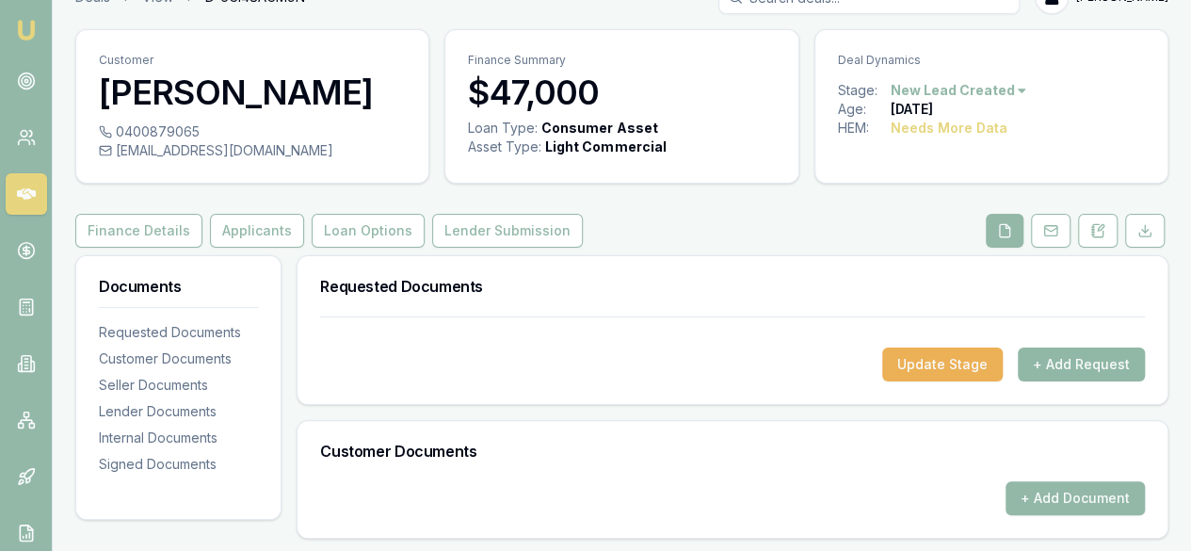
click at [1075, 366] on button "+ Add Request" at bounding box center [1081, 364] width 127 height 34
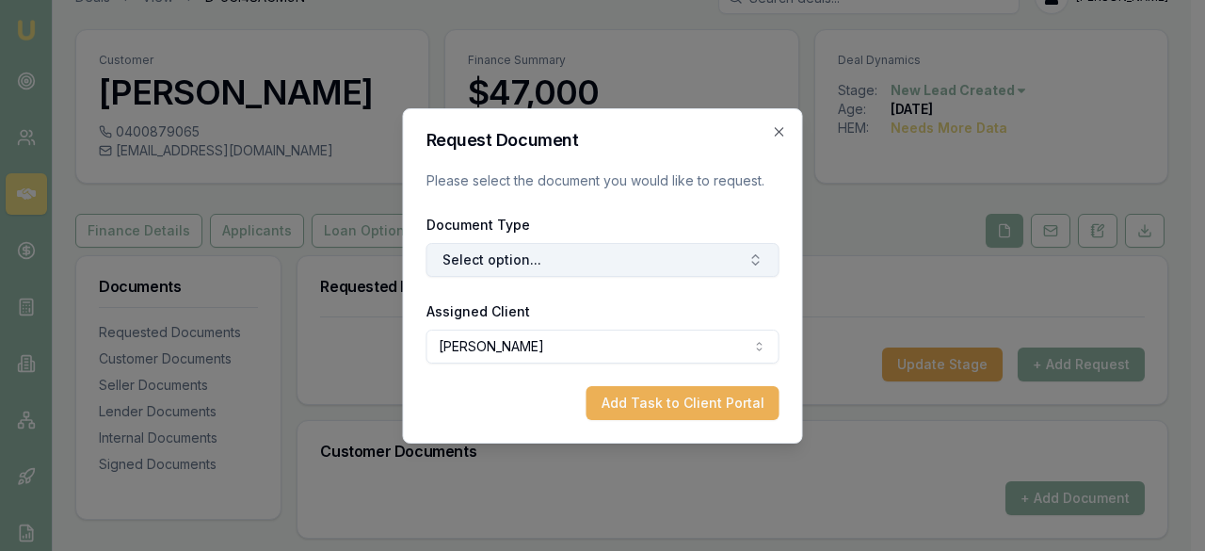
click at [680, 259] on button "Select option..." at bounding box center [603, 260] width 353 height 34
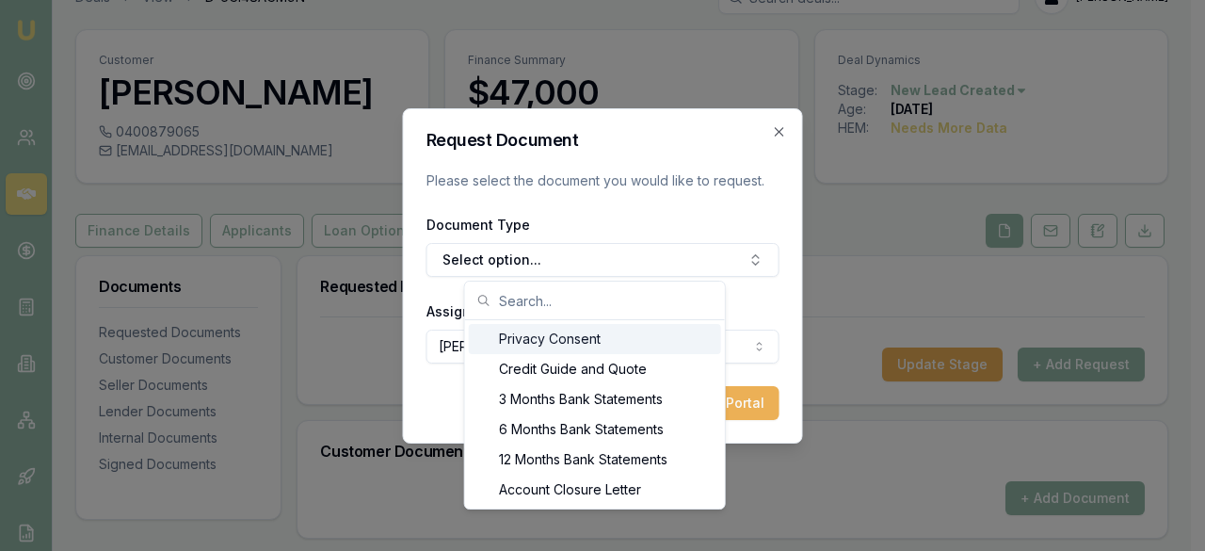
click at [653, 341] on div "Privacy Consent" at bounding box center [595, 339] width 252 height 30
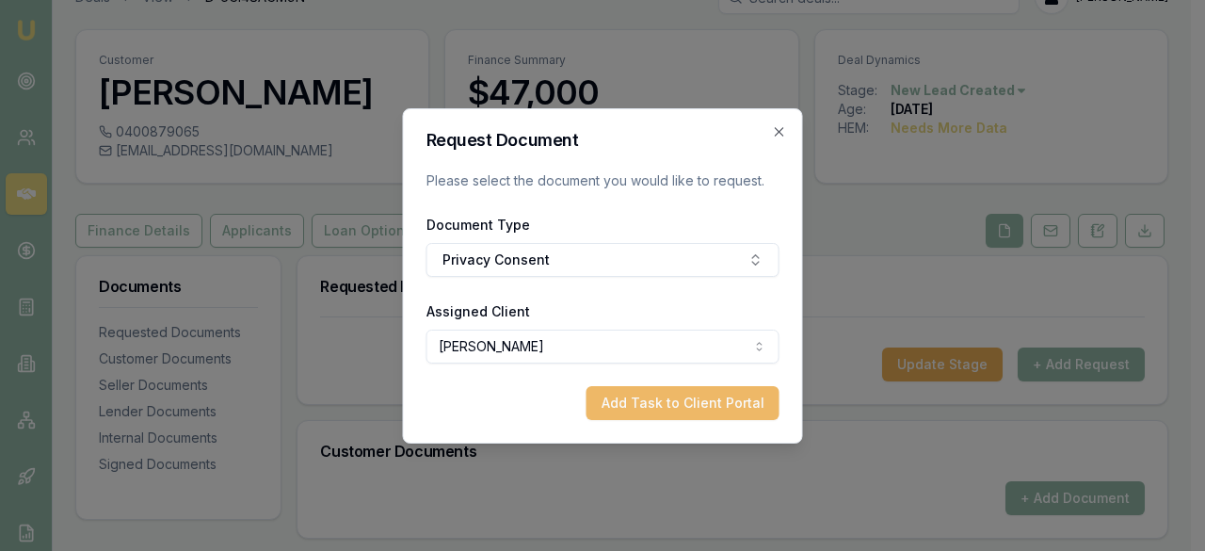
click at [658, 395] on button "Add Task to Client Portal" at bounding box center [683, 403] width 193 height 34
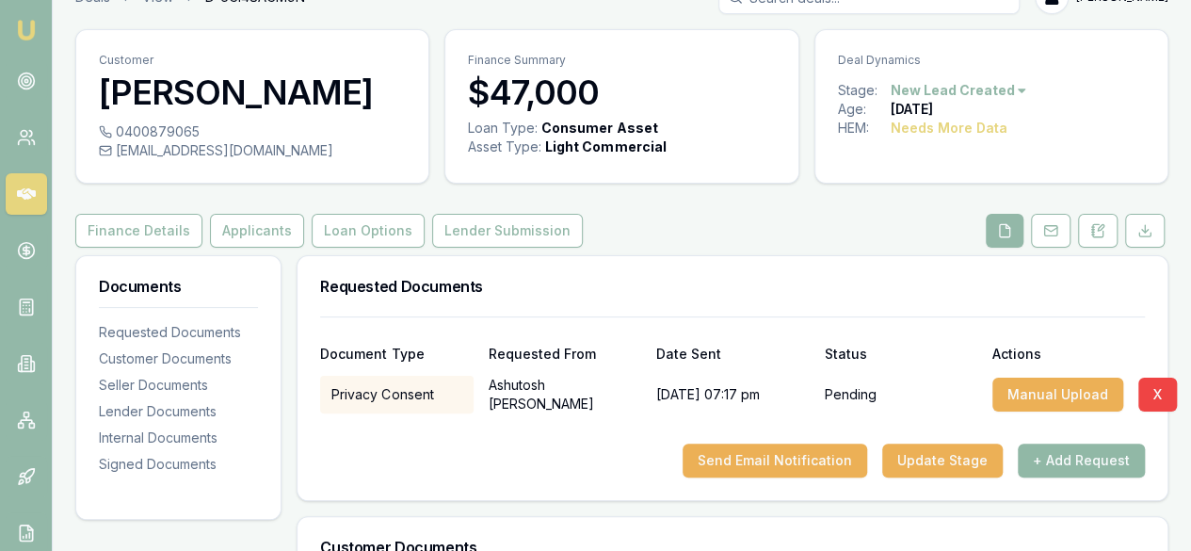
click at [1070, 461] on button "+ Add Request" at bounding box center [1081, 460] width 127 height 34
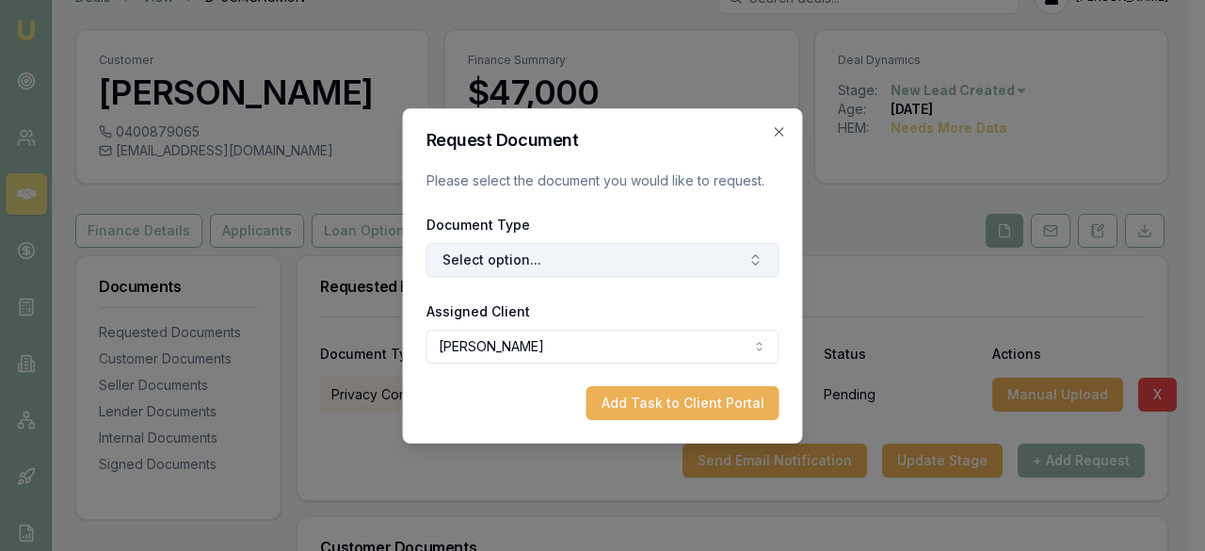
click at [751, 260] on icon "button" at bounding box center [756, 259] width 15 height 15
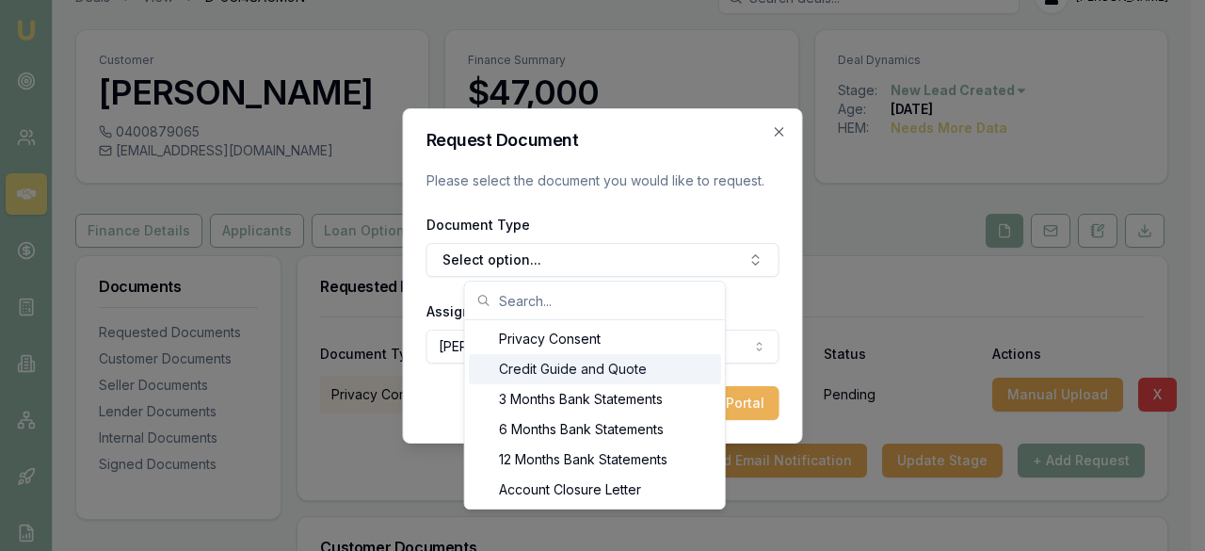
click at [648, 372] on div "Credit Guide and Quote" at bounding box center [595, 369] width 252 height 30
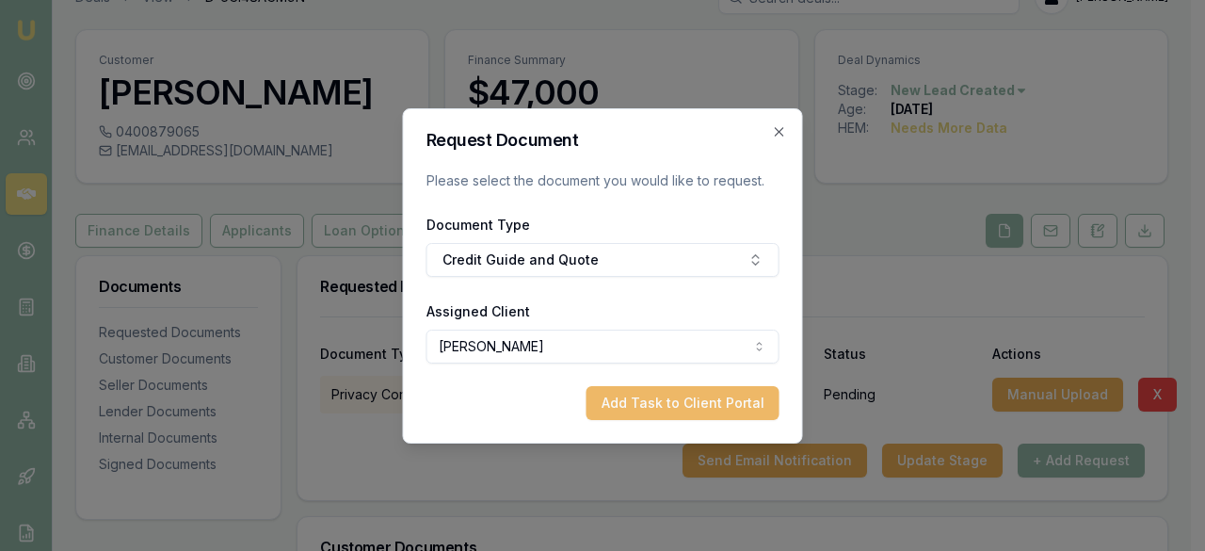
click at [637, 411] on button "Add Task to Client Portal" at bounding box center [683, 403] width 193 height 34
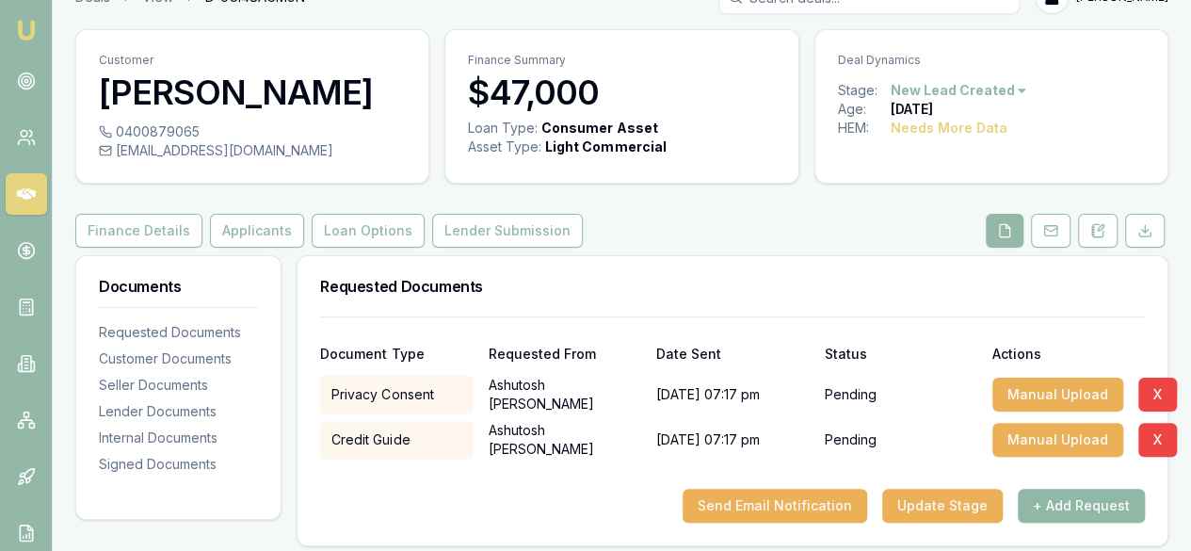
click at [1061, 508] on button "+ Add Request" at bounding box center [1081, 506] width 127 height 34
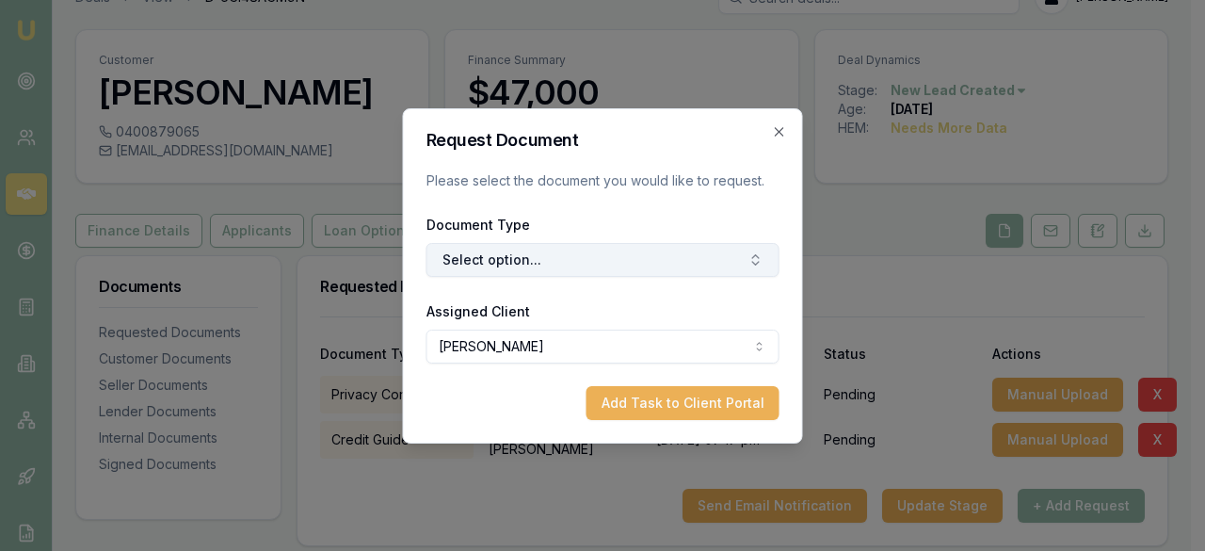
click at [718, 259] on button "Select option..." at bounding box center [603, 260] width 353 height 34
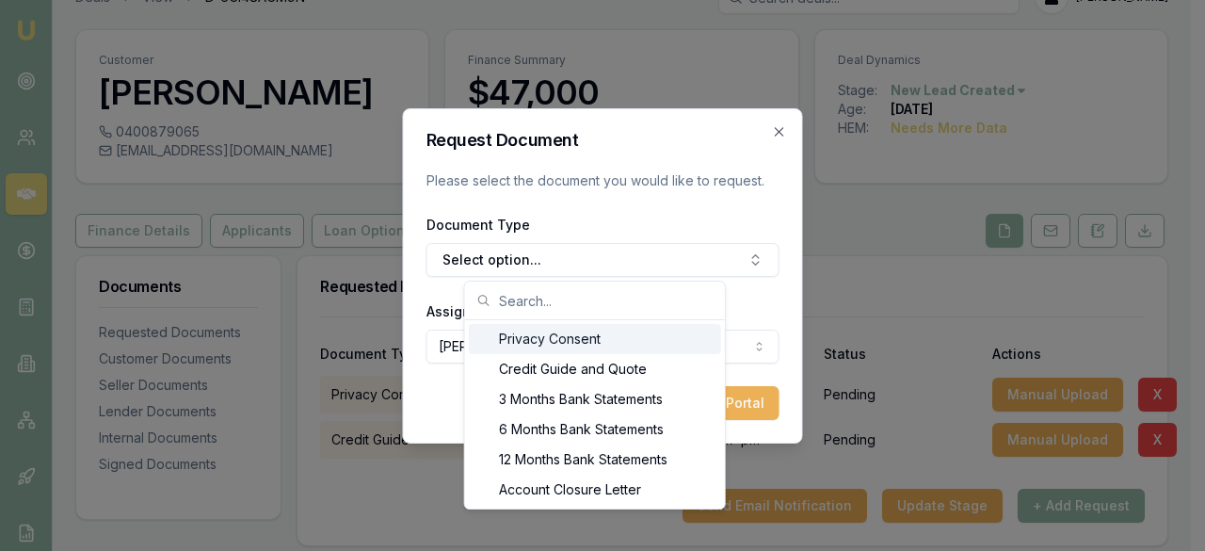
click at [635, 315] on input "text" at bounding box center [606, 301] width 215 height 38
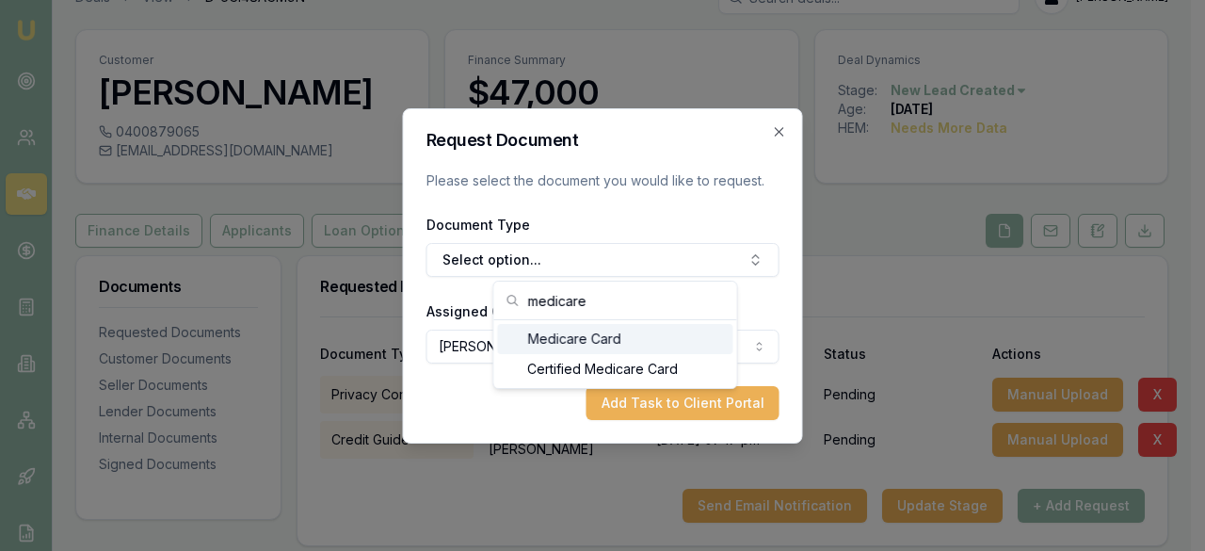
type input "medicare"
click at [653, 332] on div "Medicare Card" at bounding box center [614, 339] width 235 height 30
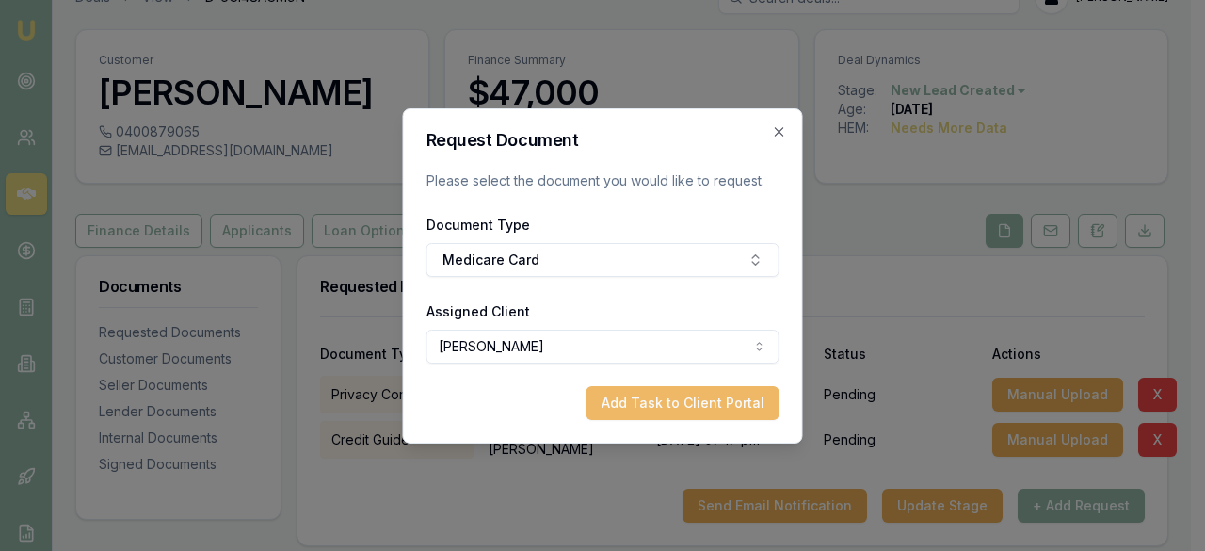
click at [638, 404] on button "Add Task to Client Portal" at bounding box center [683, 403] width 193 height 34
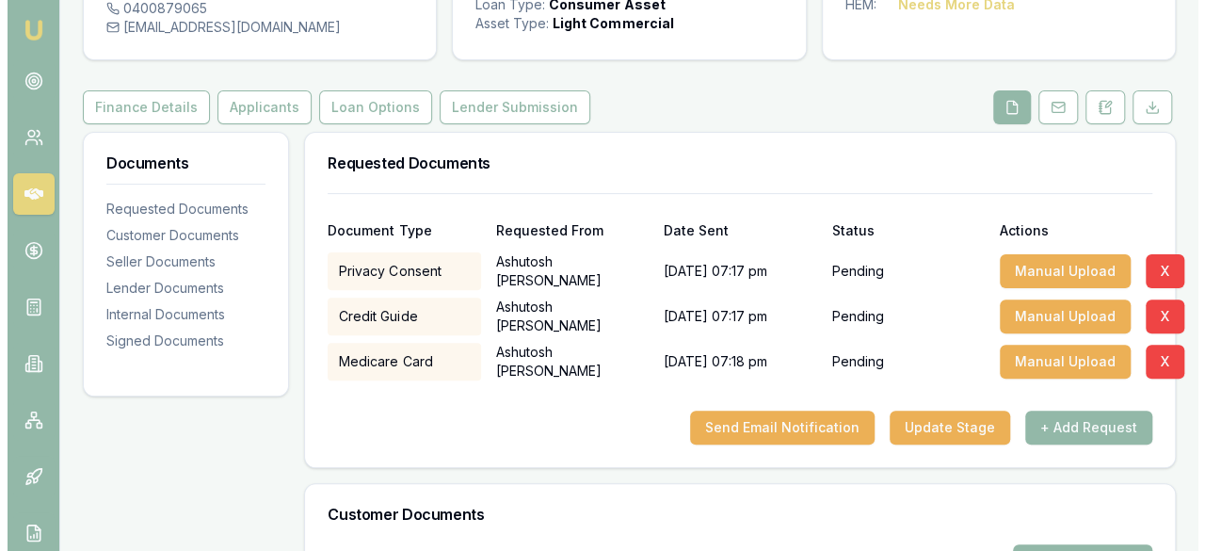
scroll to position [159, 0]
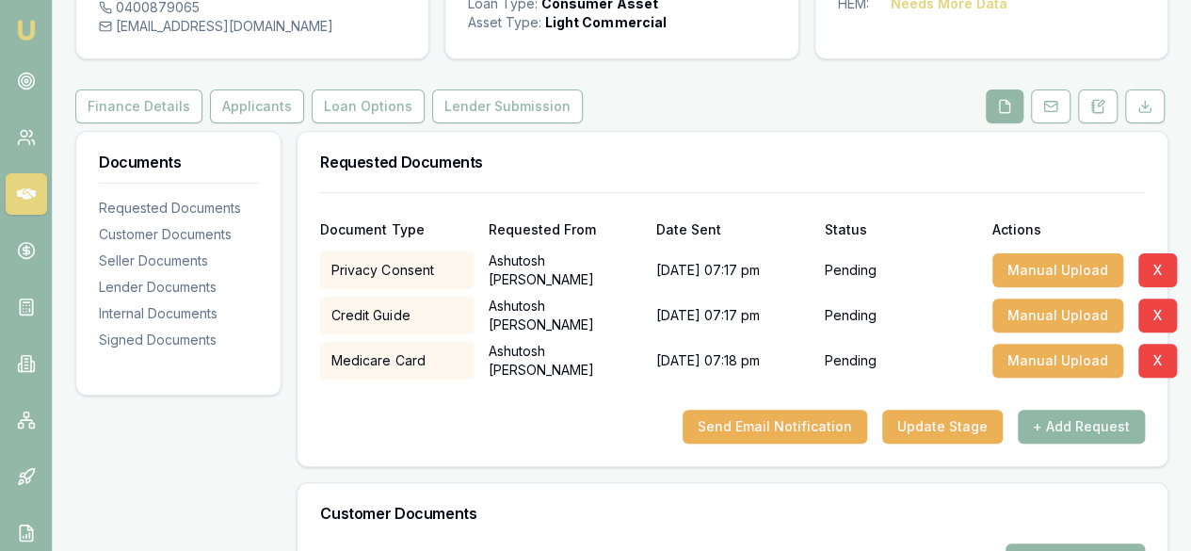
click at [1075, 426] on button "+ Add Request" at bounding box center [1081, 427] width 127 height 34
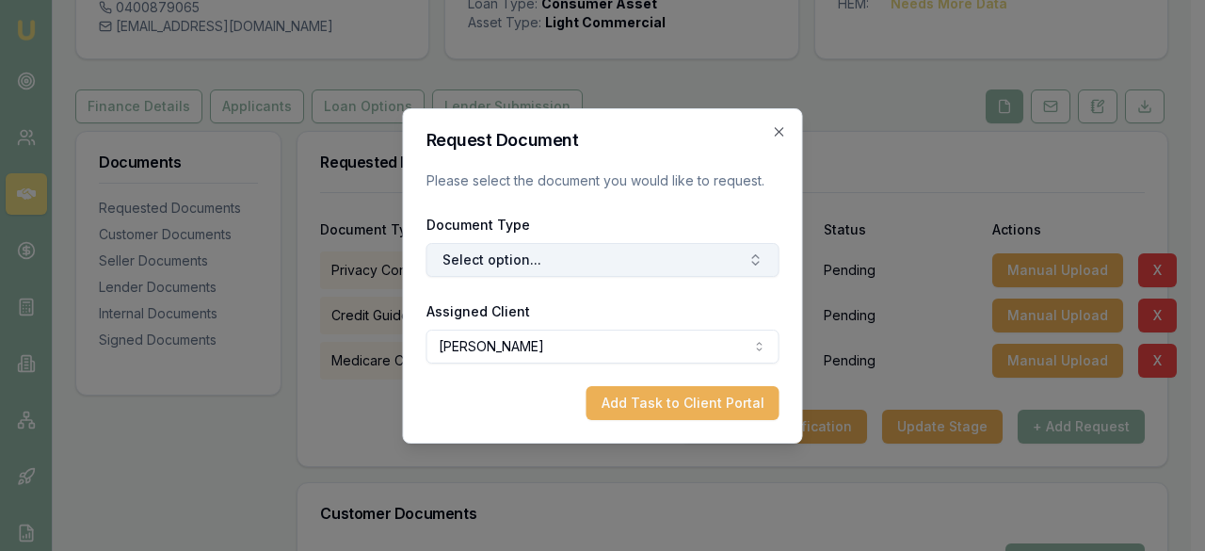
click at [648, 265] on button "Select option..." at bounding box center [603, 260] width 353 height 34
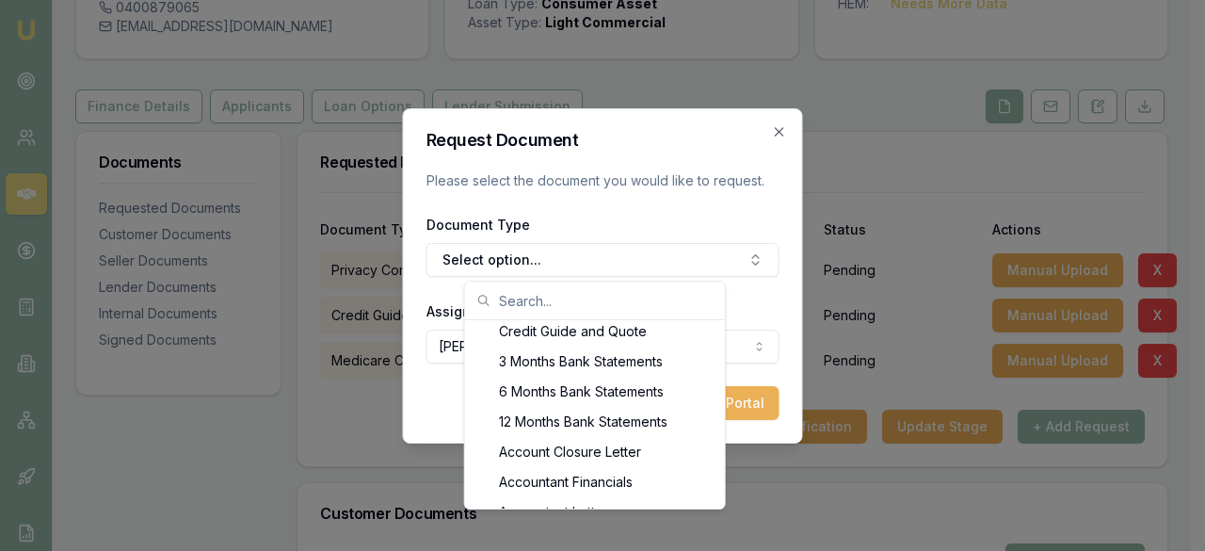
scroll to position [0, 0]
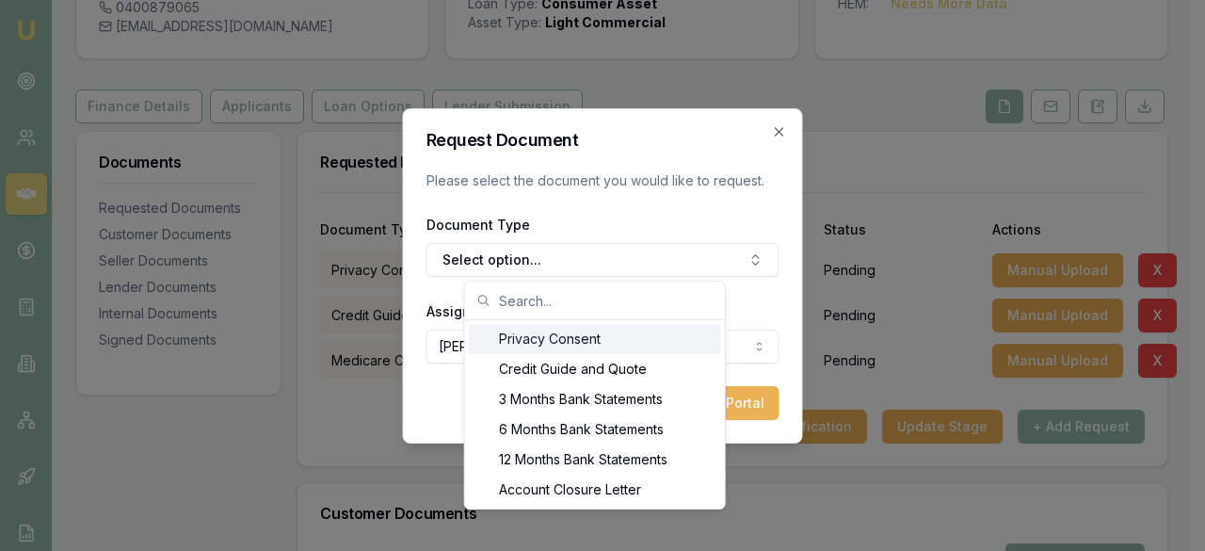
click at [601, 313] on input "text" at bounding box center [606, 301] width 215 height 38
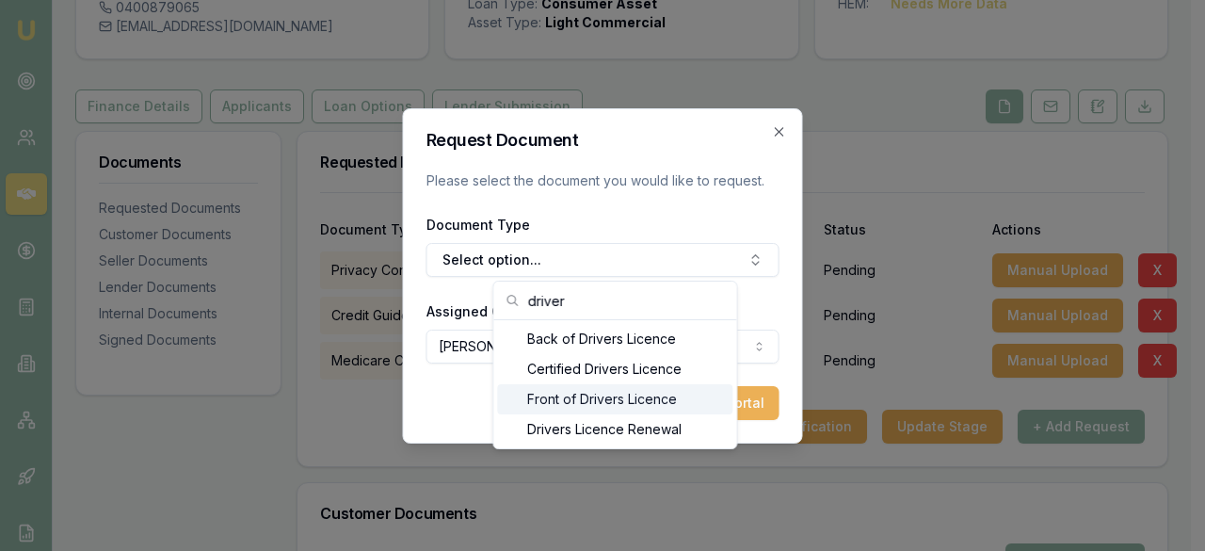
type input "driver"
click at [621, 397] on div "Front of Drivers Licence" at bounding box center [614, 399] width 235 height 30
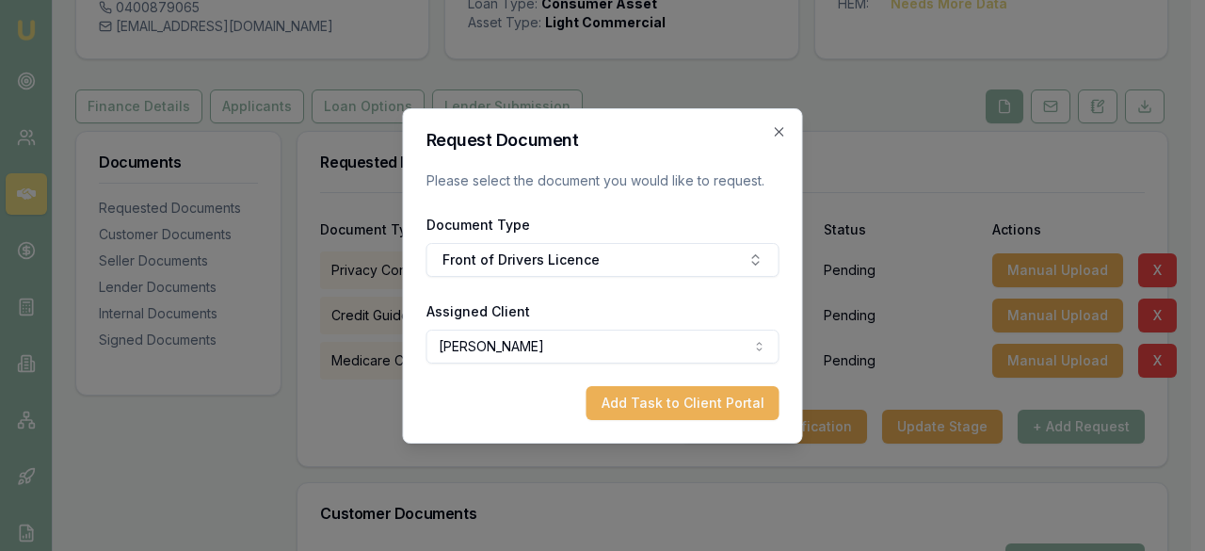
click at [621, 397] on button "Add Task to Client Portal" at bounding box center [683, 403] width 193 height 34
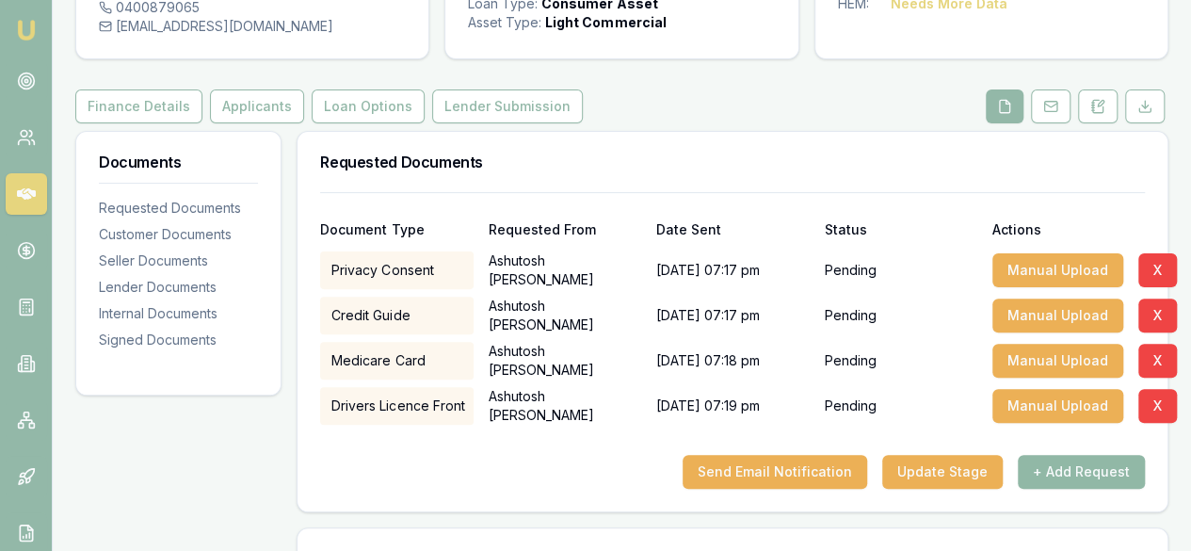
click at [1059, 473] on button "+ Add Request" at bounding box center [1081, 472] width 127 height 34
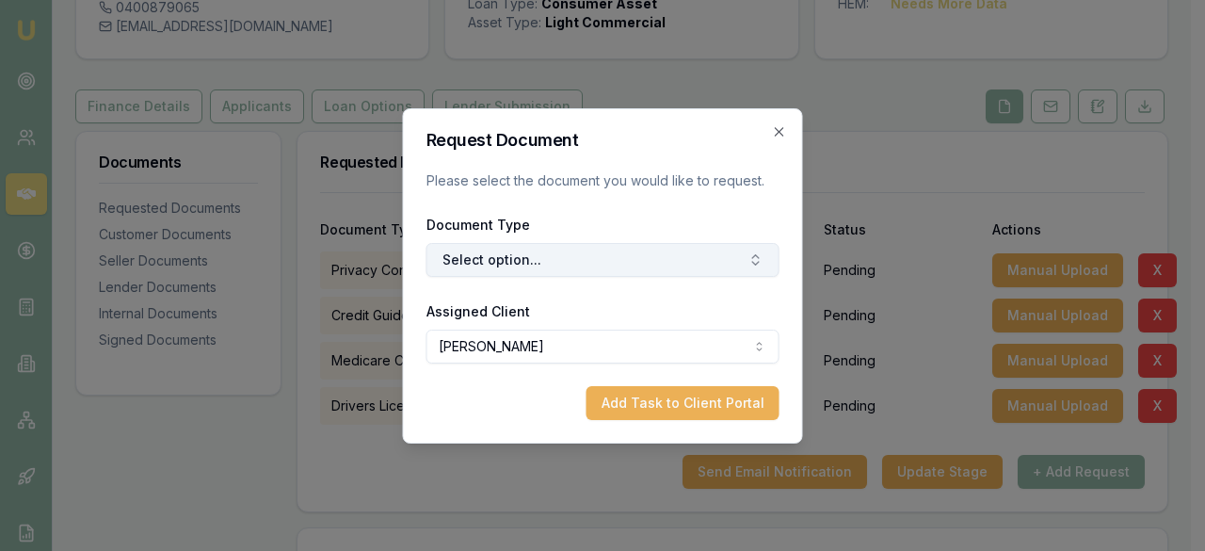
click at [631, 257] on button "Select option..." at bounding box center [603, 260] width 353 height 34
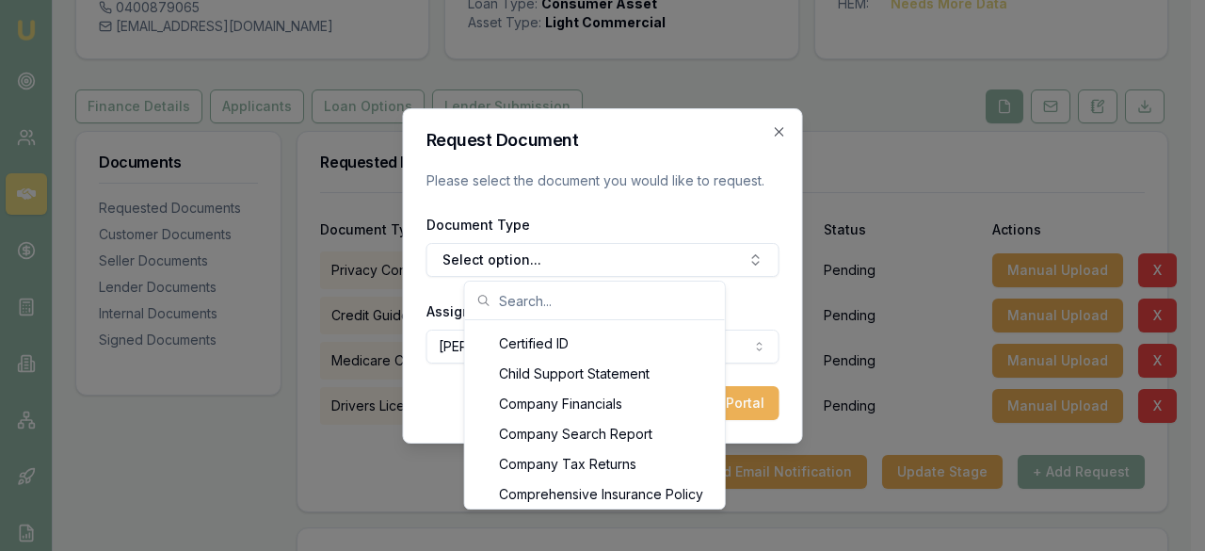
scroll to position [640, 0]
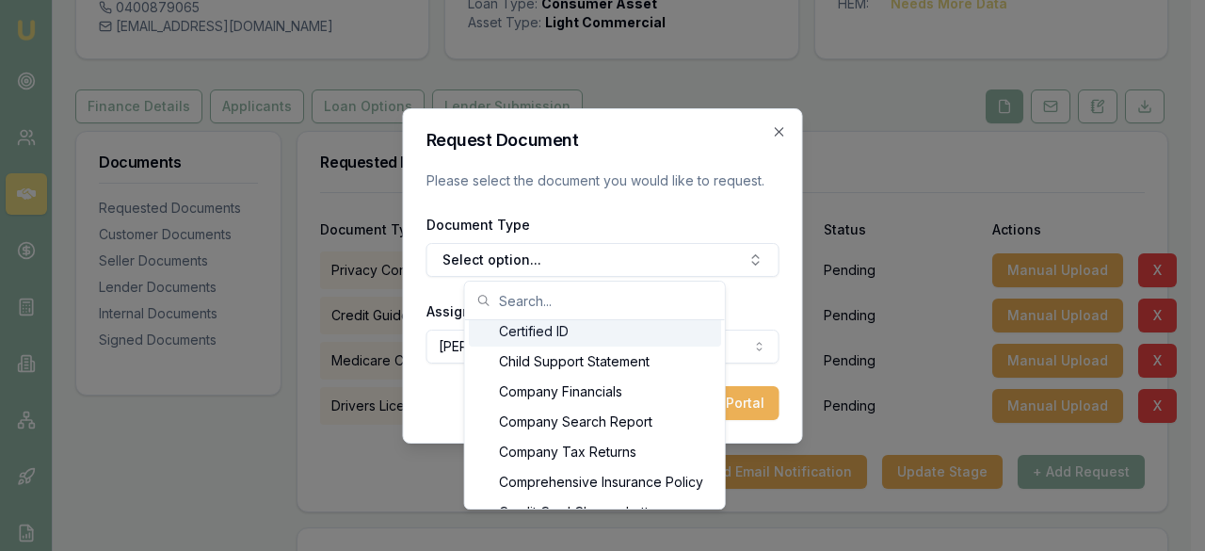
click at [525, 305] on input "text" at bounding box center [606, 301] width 215 height 38
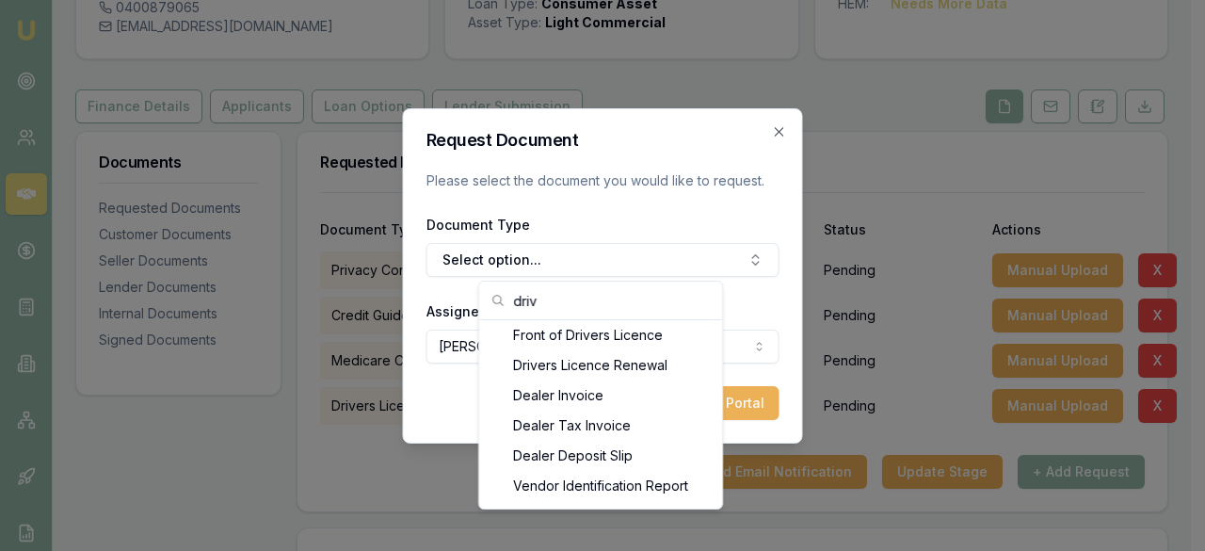
scroll to position [0, 0]
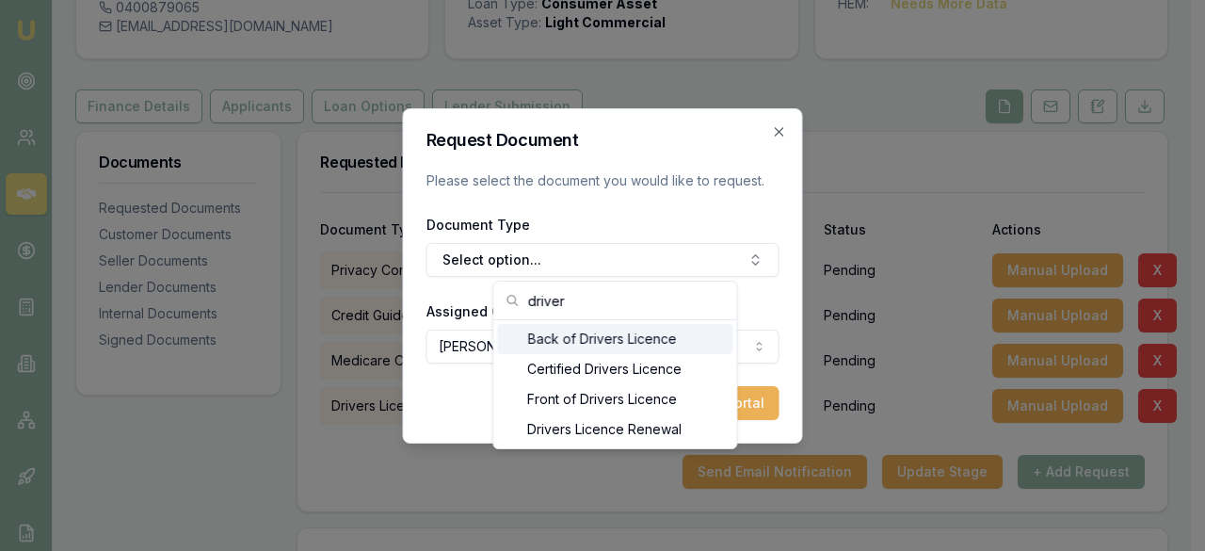
type input "driver"
click at [602, 342] on div "Back of Drivers Licence" at bounding box center [614, 339] width 235 height 30
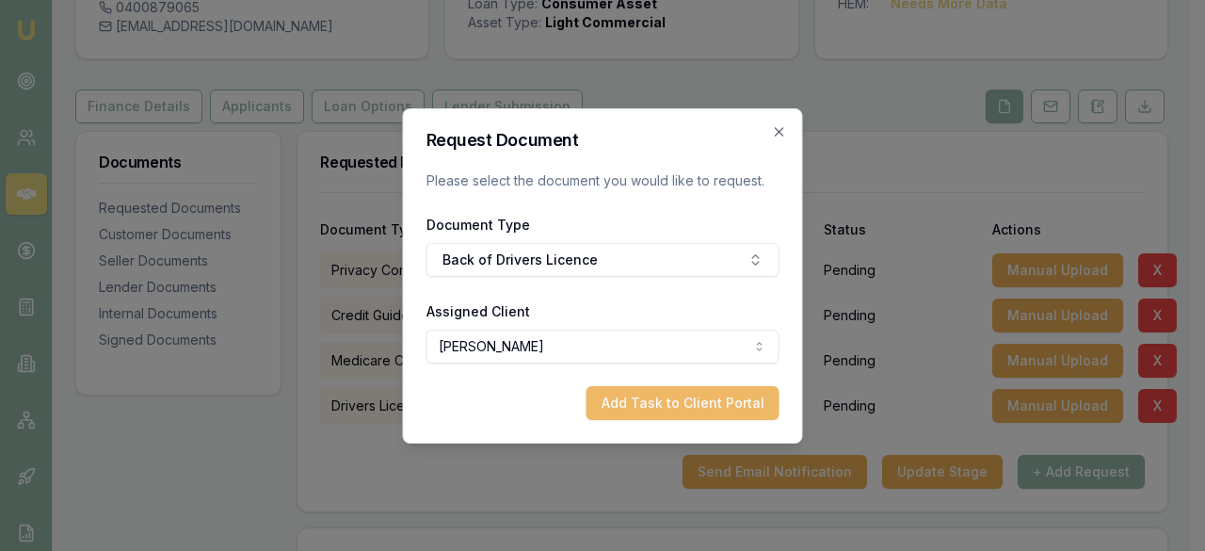
click at [640, 404] on button "Add Task to Client Portal" at bounding box center [683, 403] width 193 height 34
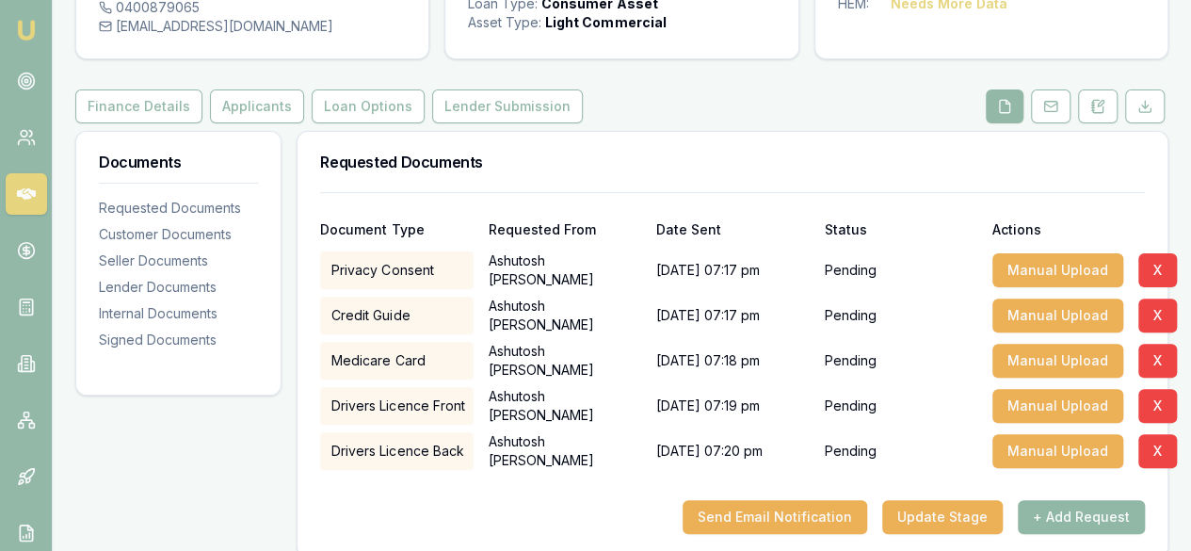
click at [1047, 517] on button "+ Add Request" at bounding box center [1081, 517] width 127 height 34
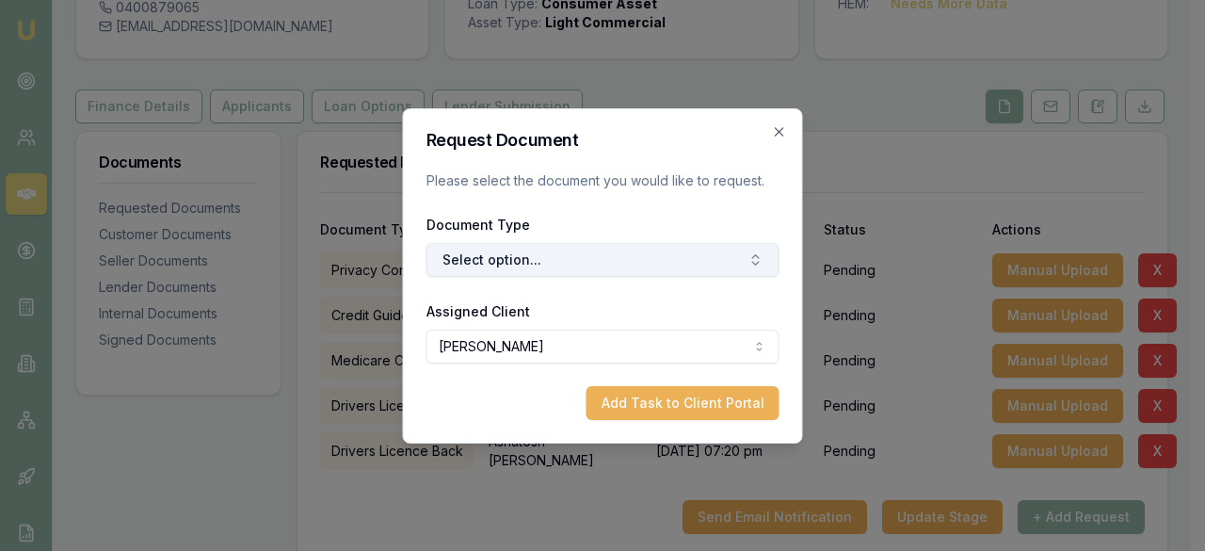
click at [732, 263] on button "Select option..." at bounding box center [603, 260] width 353 height 34
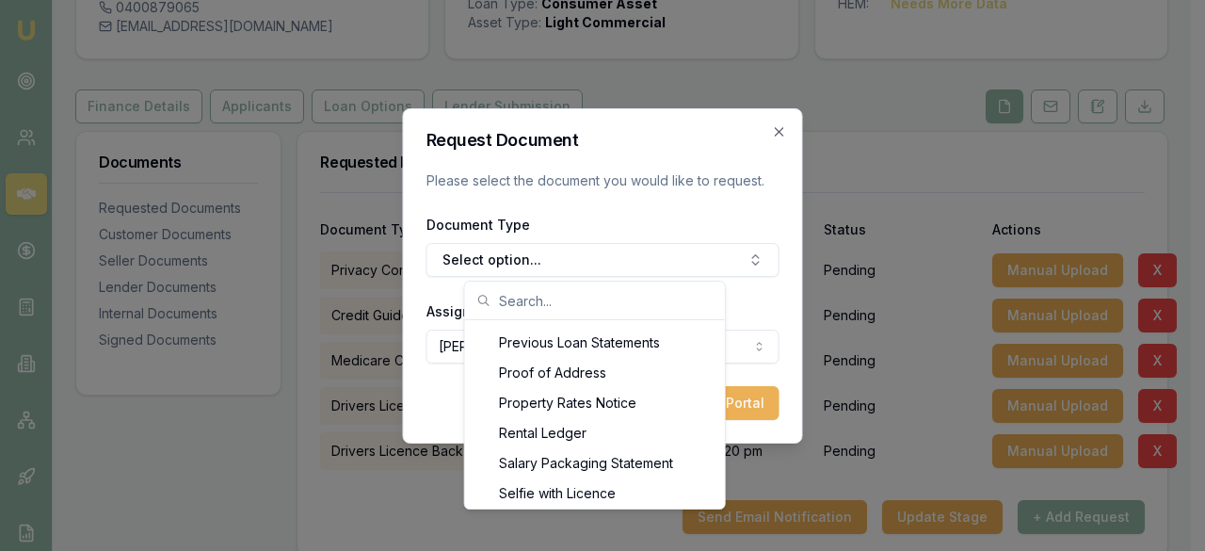
scroll to position [1808, 0]
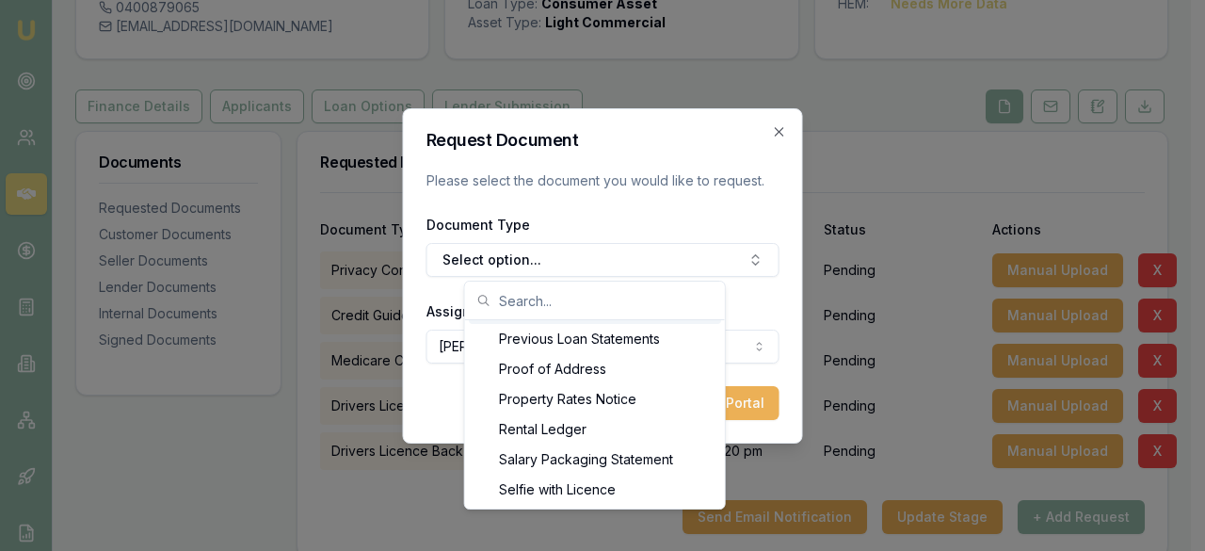
click at [569, 300] on input "text" at bounding box center [606, 301] width 215 height 38
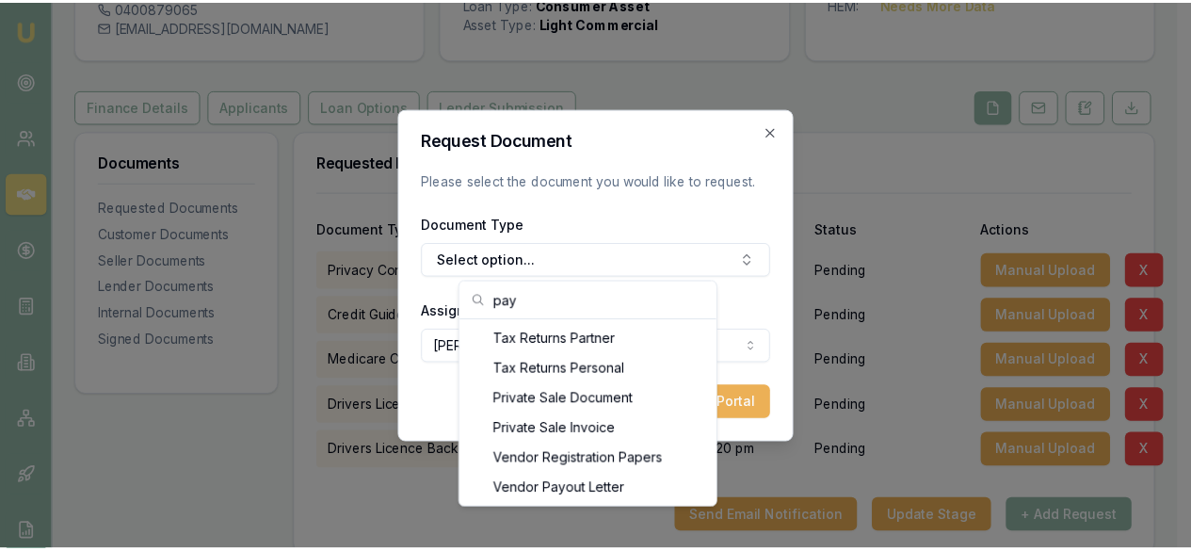
scroll to position [241, 0]
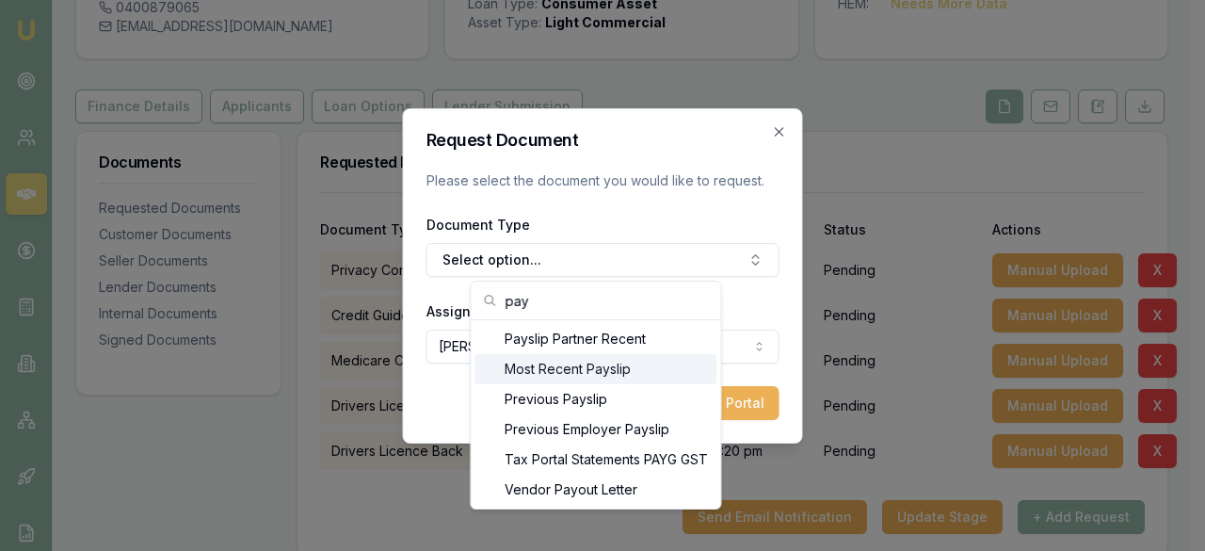
type input "pay"
click at [589, 373] on div "Most Recent Payslip" at bounding box center [596, 369] width 242 height 30
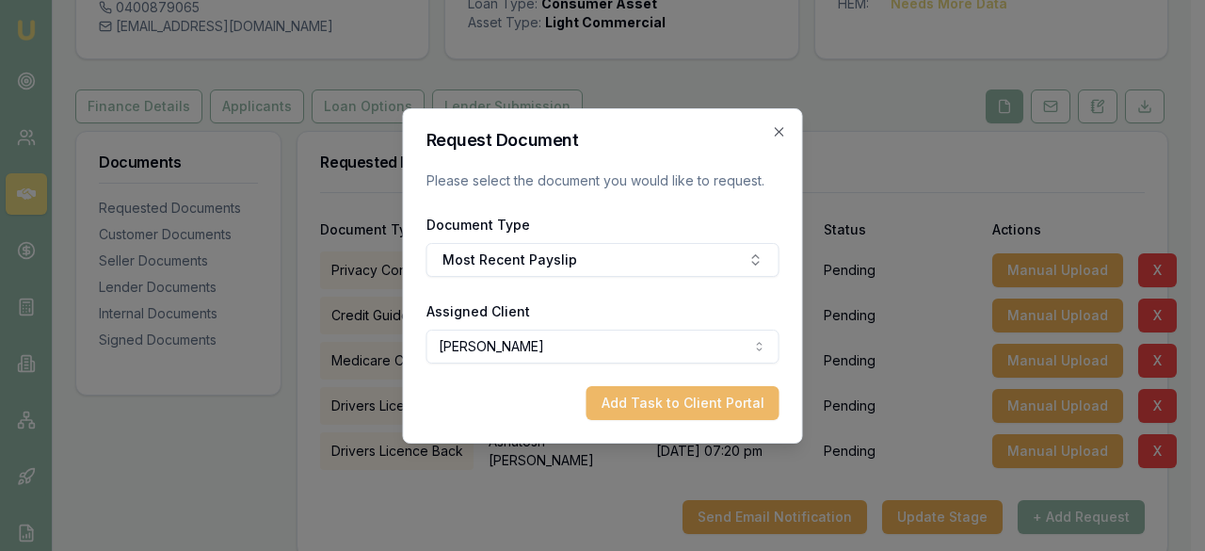
click at [643, 401] on button "Add Task to Client Portal" at bounding box center [683, 403] width 193 height 34
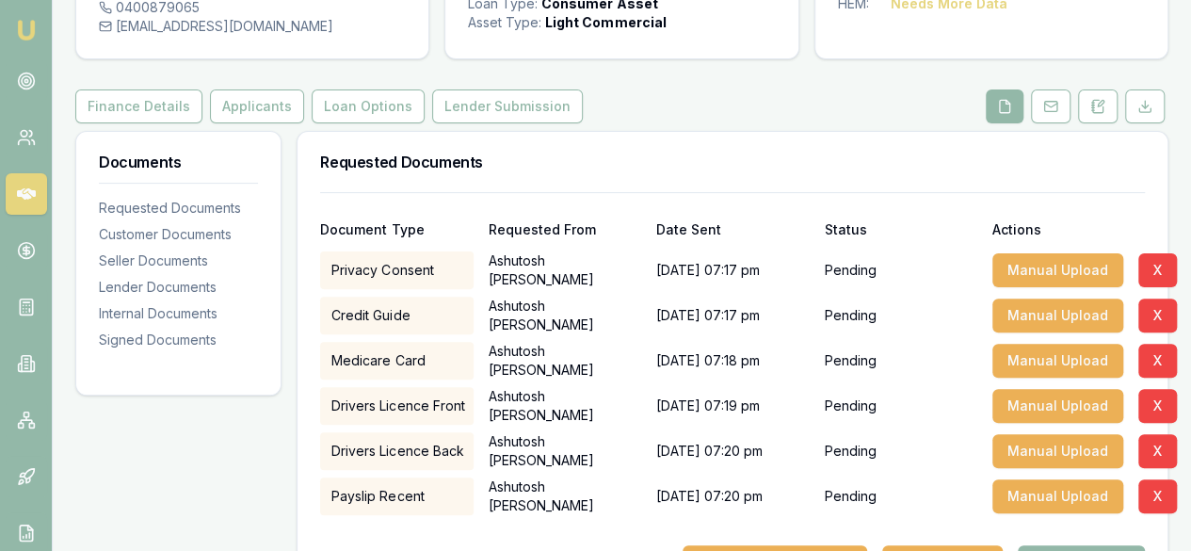
click at [643, 401] on div "Drivers Licence Front Ashutosh Patel 26/08/2025, 07:19 pm Pending Manual Upload…" at bounding box center [732, 406] width 825 height 38
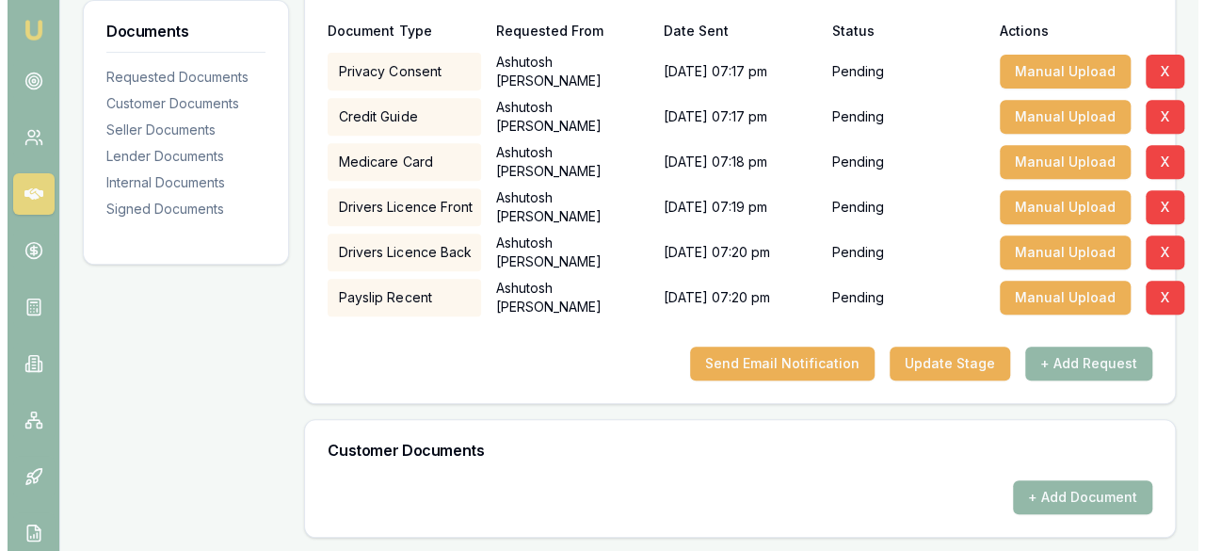
scroll to position [387, 0]
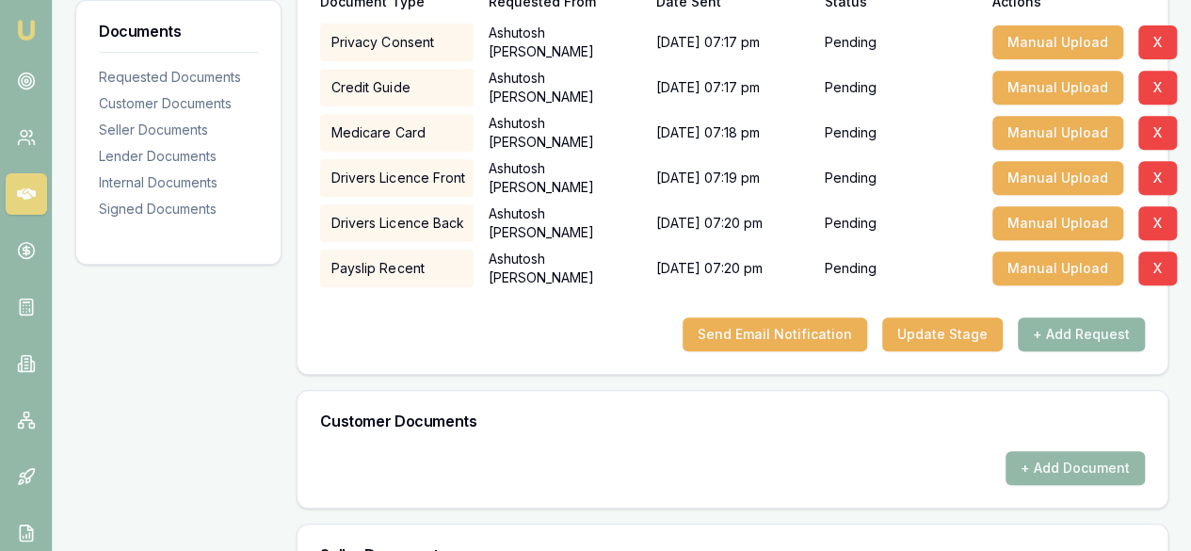
click at [1067, 331] on button "+ Add Request" at bounding box center [1081, 334] width 127 height 34
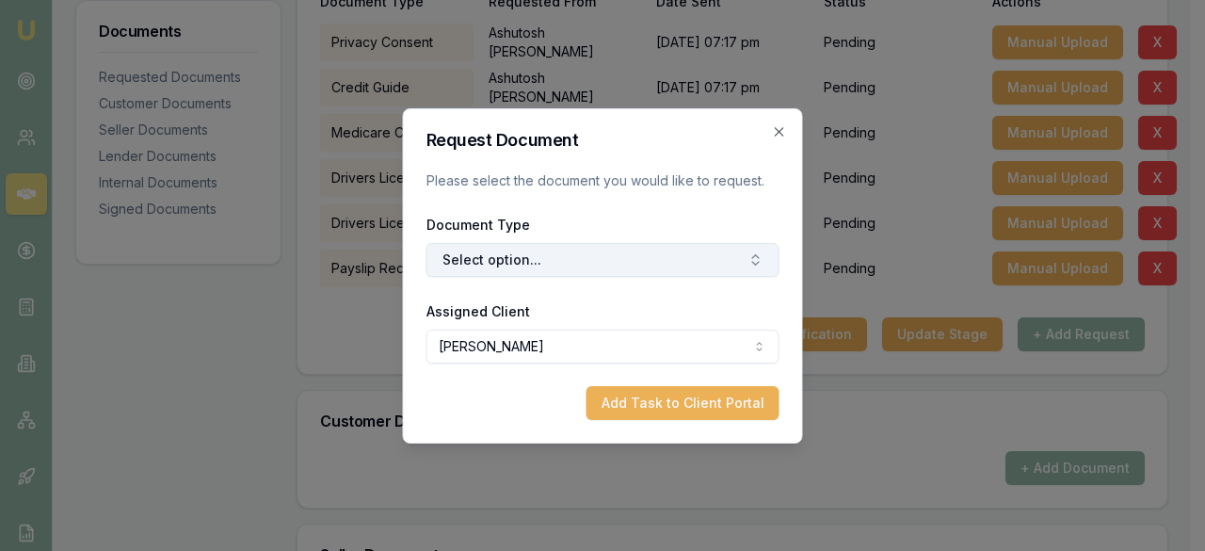
click at [705, 273] on button "Select option..." at bounding box center [603, 260] width 353 height 34
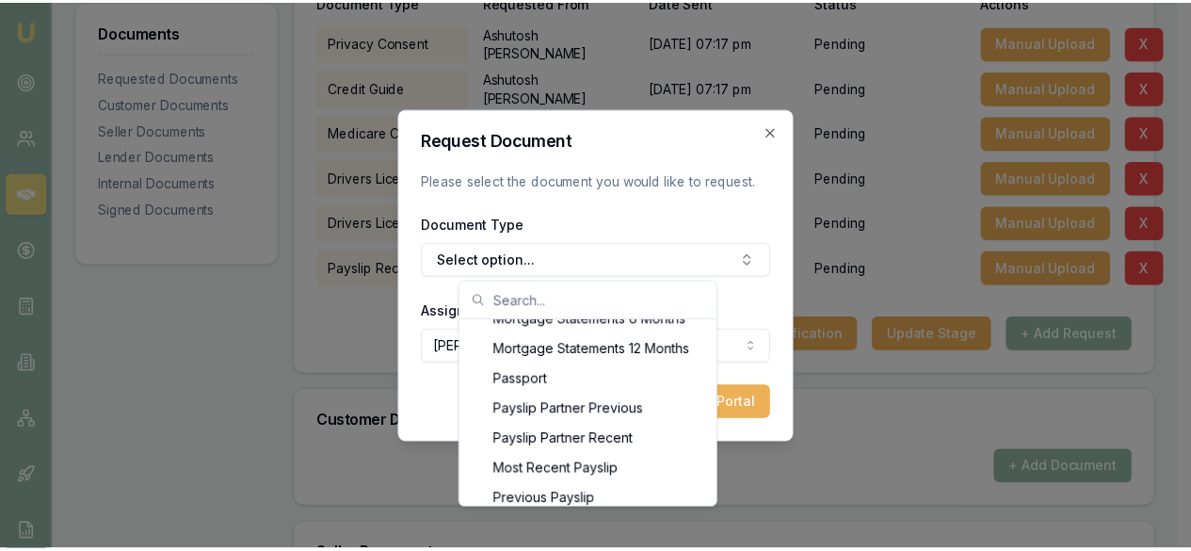
scroll to position [1507, 0]
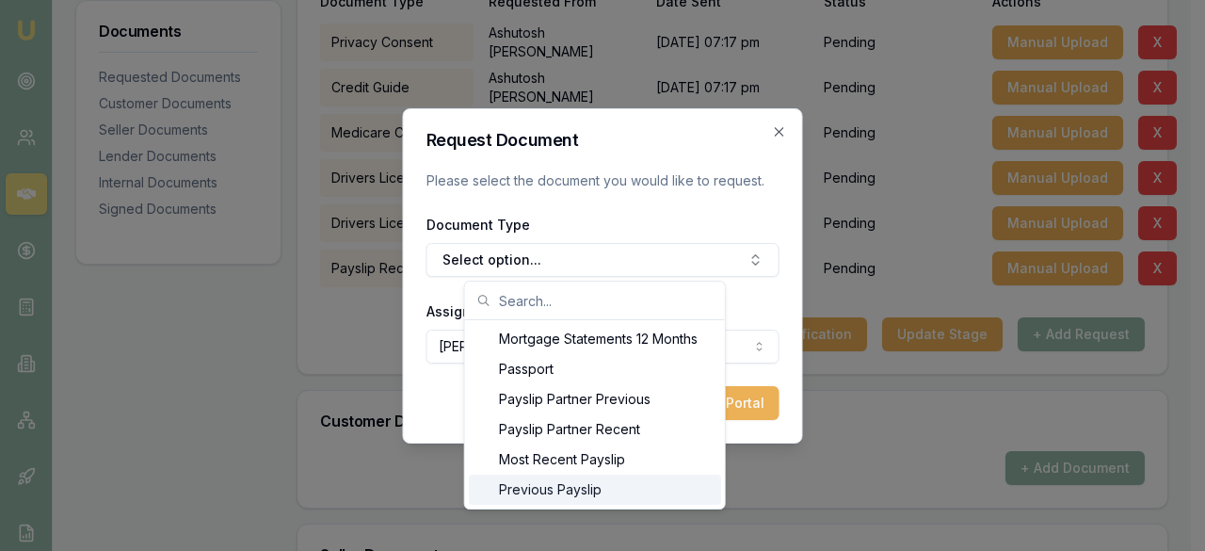
click at [629, 486] on div "Previous Payslip" at bounding box center [595, 490] width 252 height 30
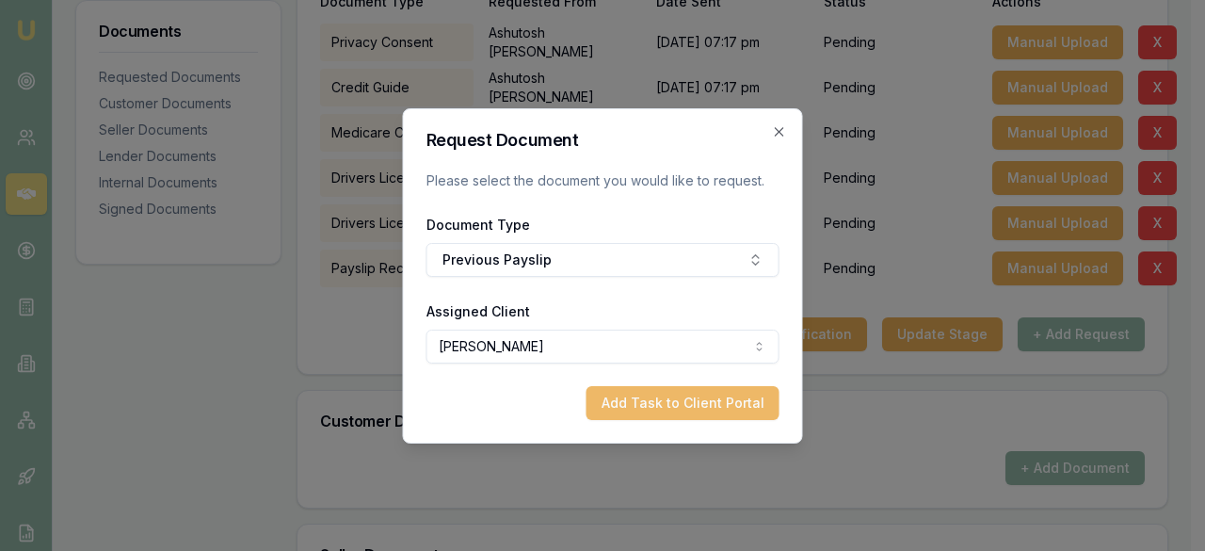
click at [685, 402] on button "Add Task to Client Portal" at bounding box center [683, 403] width 193 height 34
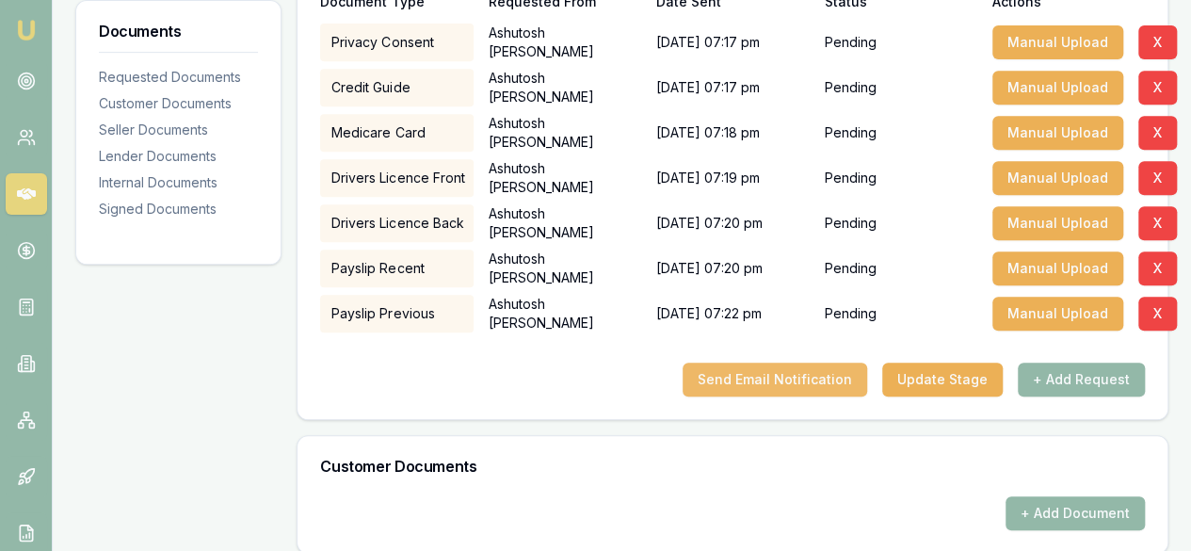
click at [810, 380] on button "Send Email Notification" at bounding box center [775, 380] width 185 height 34
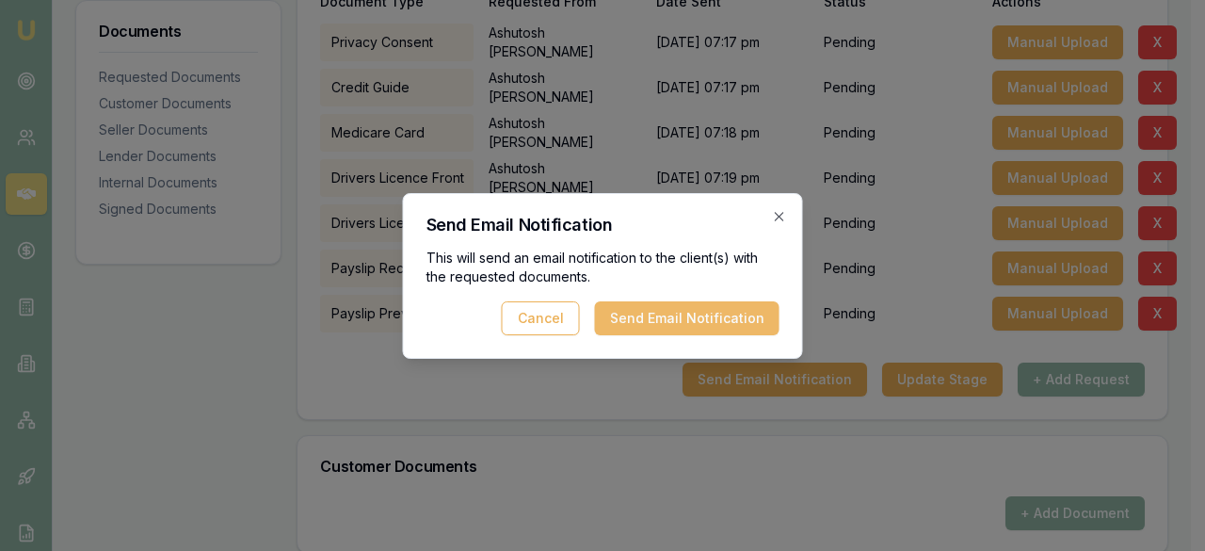
click at [734, 324] on button "Send Email Notification" at bounding box center [687, 318] width 185 height 34
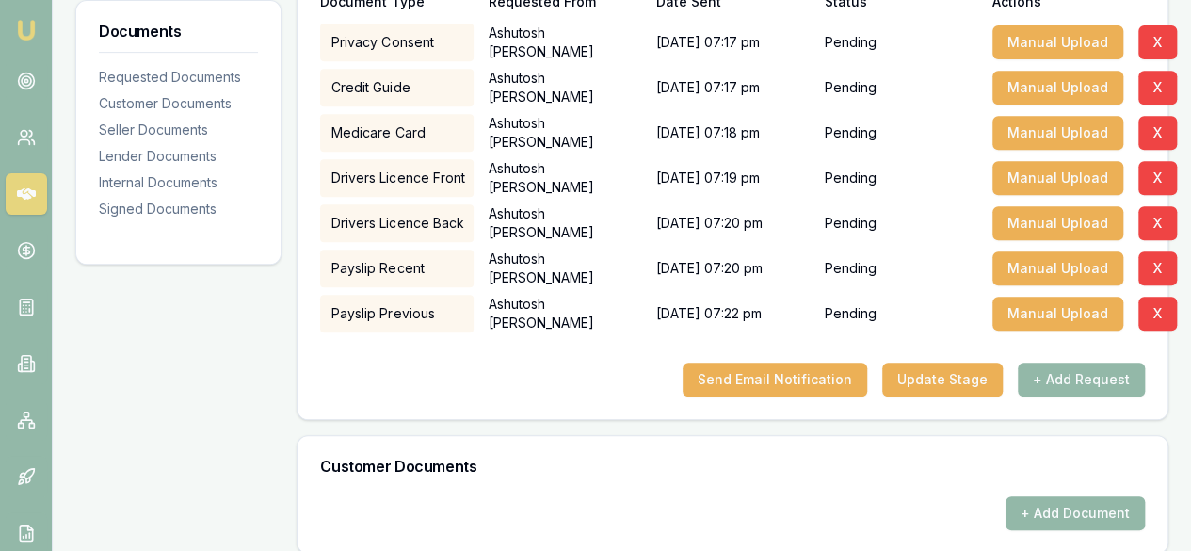
scroll to position [0, 0]
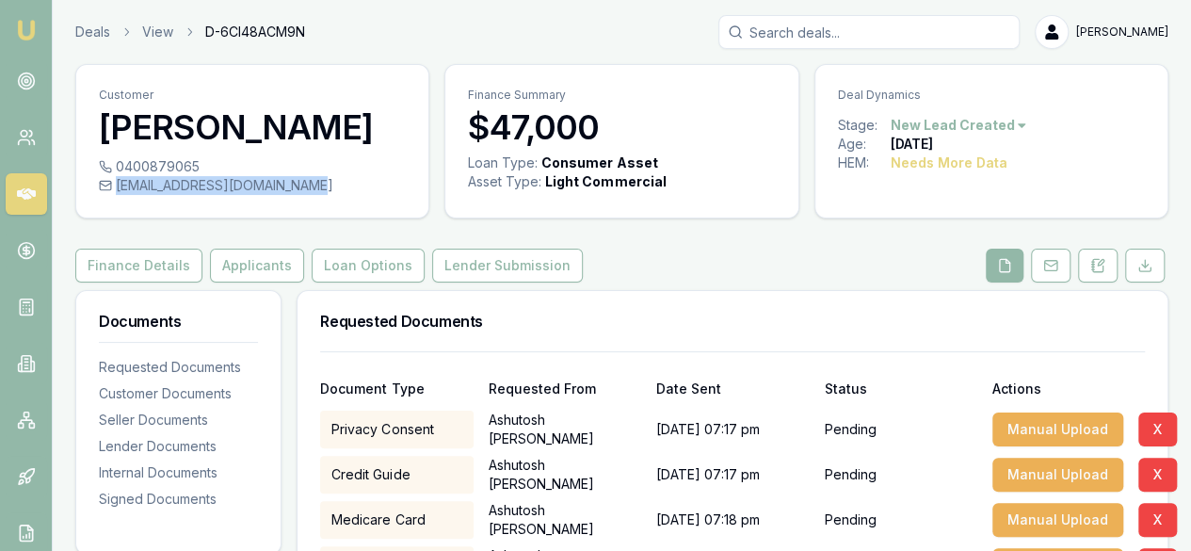
drag, startPoint x: 314, startPoint y: 184, endPoint x: 115, endPoint y: 184, distance: 198.7
click at [115, 184] on div "[EMAIL_ADDRESS][DOMAIN_NAME]" at bounding box center [252, 185] width 307 height 19
click at [176, 187] on div "[EMAIL_ADDRESS][DOMAIN_NAME]" at bounding box center [252, 185] width 307 height 19
click at [105, 182] on icon at bounding box center [105, 185] width 13 height 13
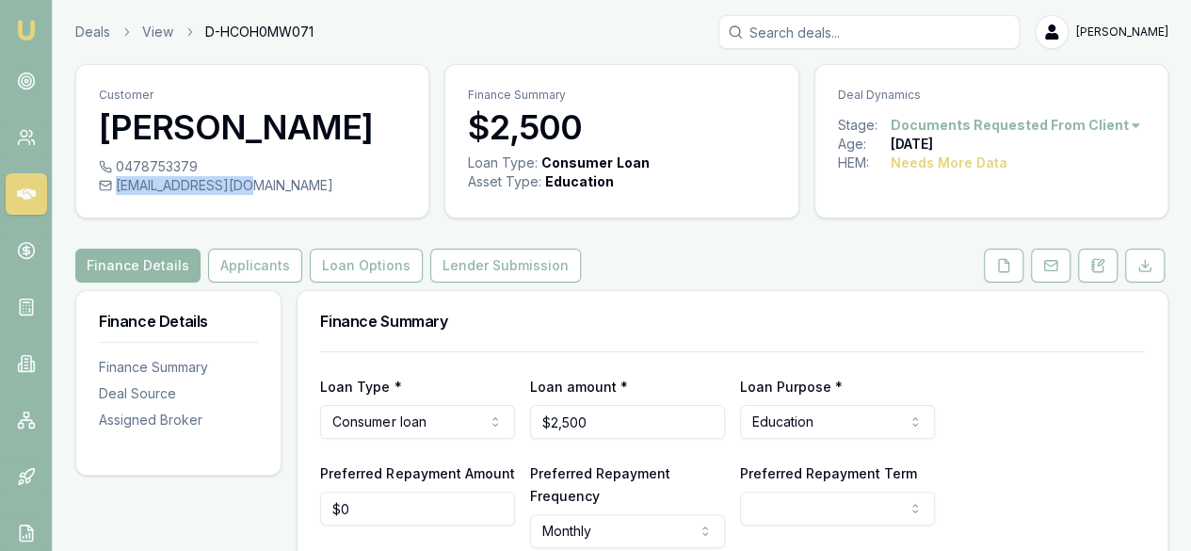
click at [247, 195] on div "chatu061@gmail.com" at bounding box center [252, 185] width 307 height 19
copy div "[EMAIL_ADDRESS][DOMAIN_NAME]"
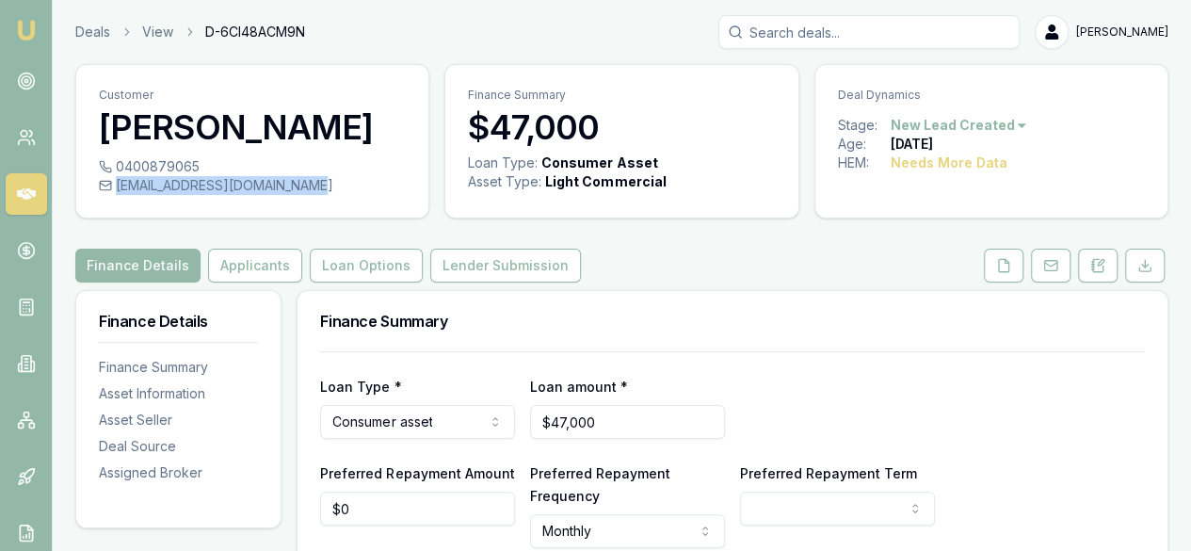
drag, startPoint x: 323, startPoint y: 184, endPoint x: 314, endPoint y: 185, distance: 9.5
click at [314, 185] on div "[EMAIL_ADDRESS][DOMAIN_NAME]" at bounding box center [252, 185] width 307 height 19
copy div "[EMAIL_ADDRESS][DOMAIN_NAME]"
click at [379, 131] on icon at bounding box center [383, 129] width 8 height 8
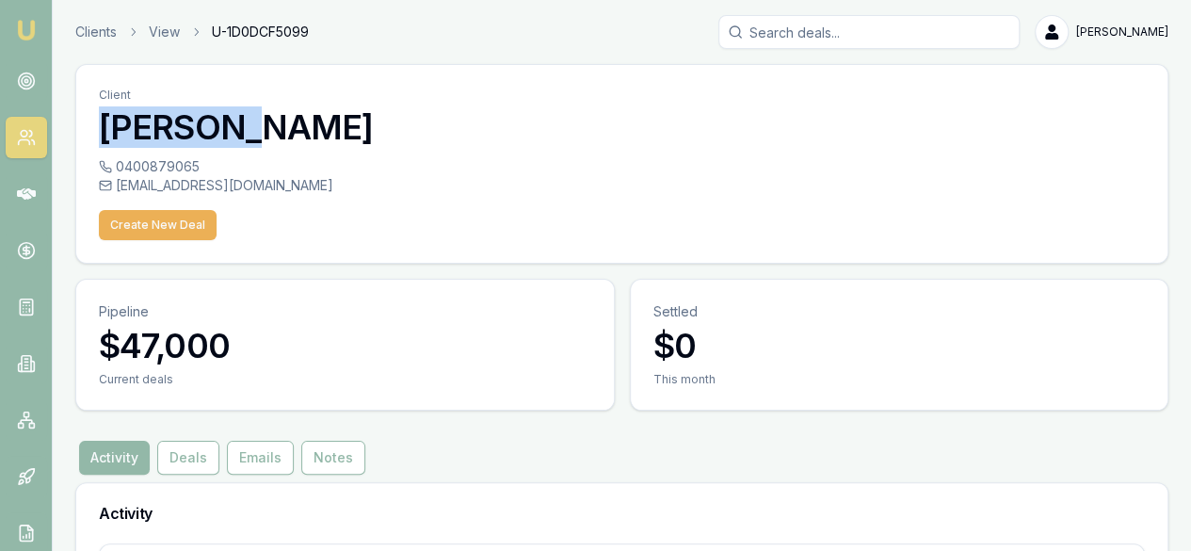
drag, startPoint x: 246, startPoint y: 131, endPoint x: 106, endPoint y: 125, distance: 139.5
click at [106, 125] on h3 "[PERSON_NAME]" at bounding box center [622, 127] width 1046 height 38
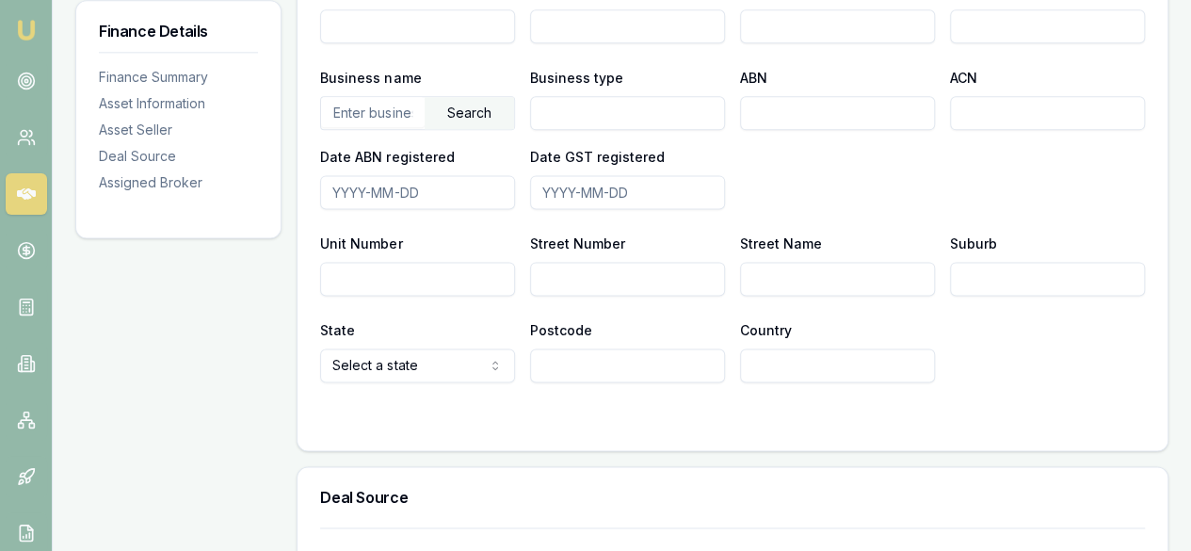
scroll to position [1145, 0]
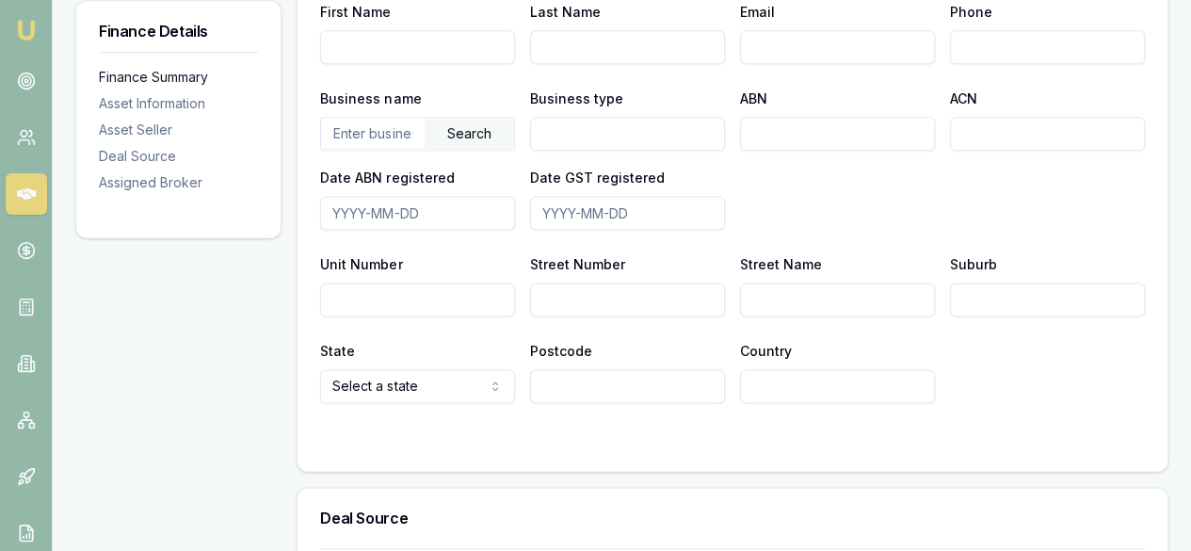
click at [201, 83] on div "Finance Summary" at bounding box center [178, 77] width 159 height 19
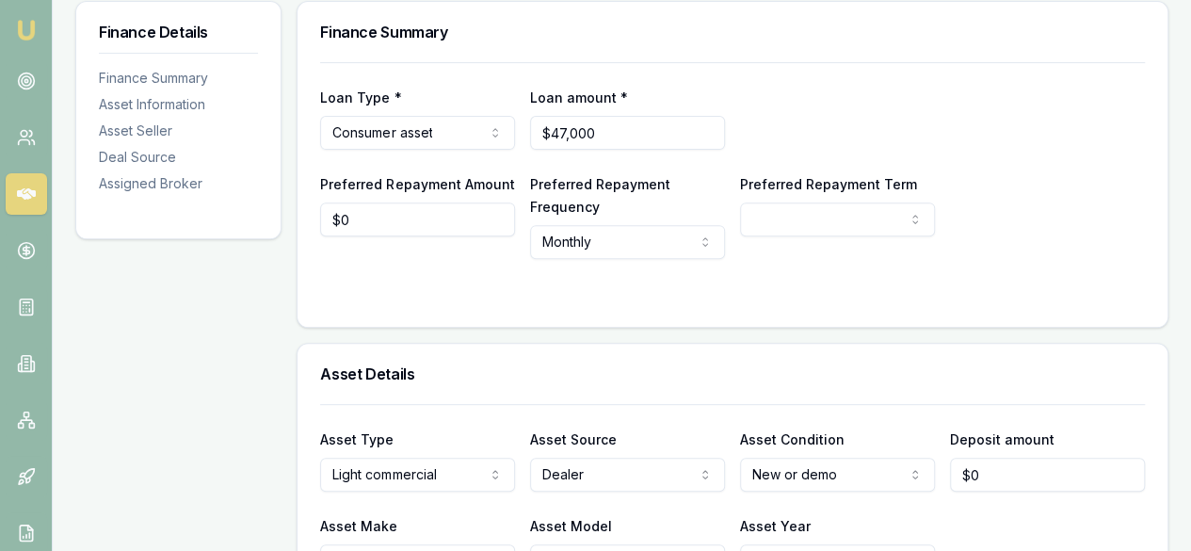
scroll to position [0, 0]
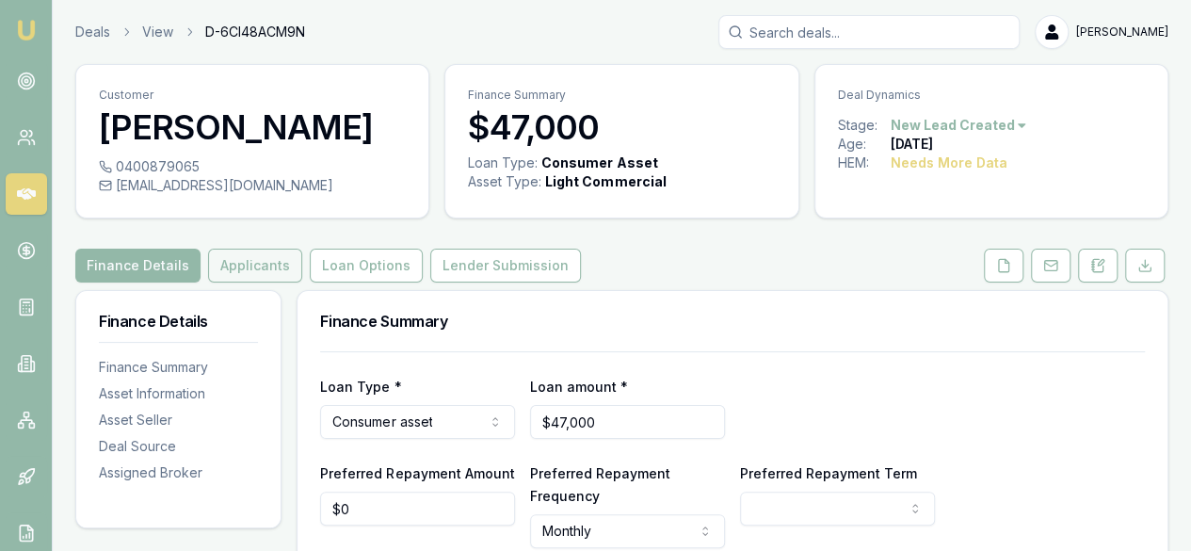
click at [238, 272] on button "Applicants" at bounding box center [255, 266] width 94 height 34
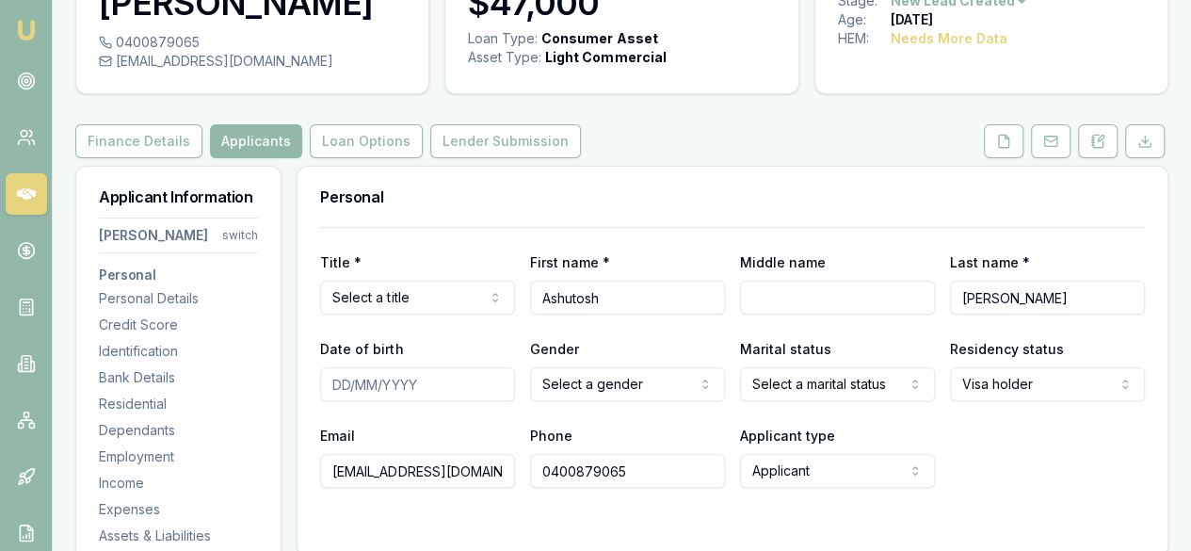
scroll to position [126, 0]
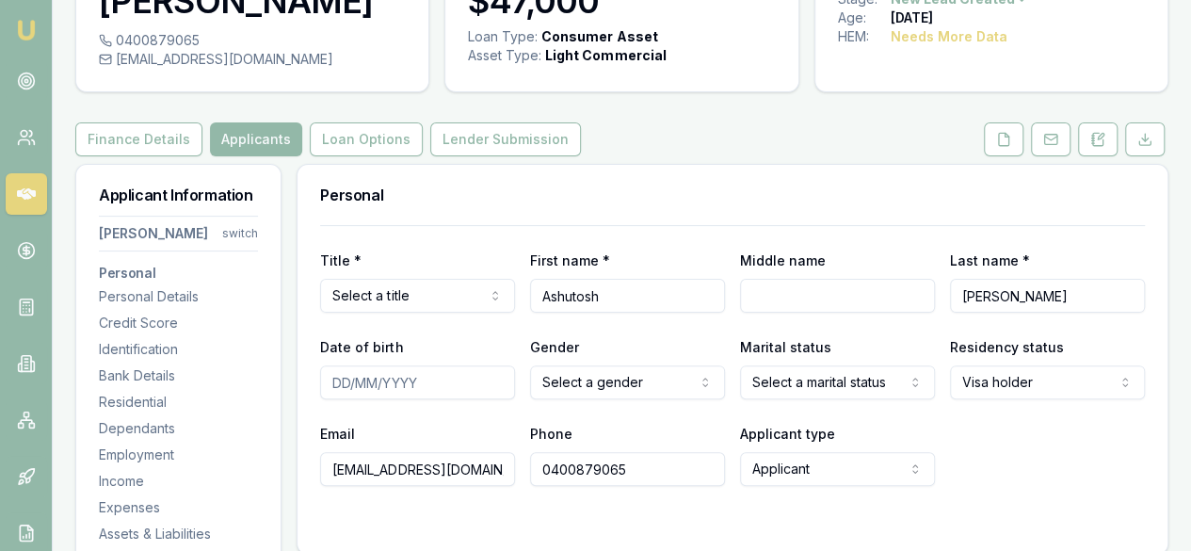
drag, startPoint x: 614, startPoint y: 297, endPoint x: 532, endPoint y: 298, distance: 81.9
click at [532, 298] on input "Ashutosh" at bounding box center [627, 296] width 195 height 34
